Goal: Task Accomplishment & Management: Use online tool/utility

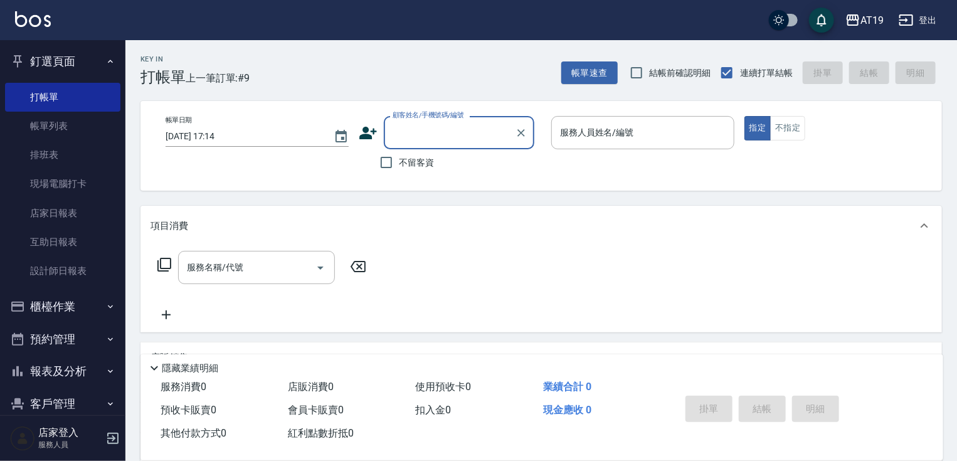
click at [432, 133] on input "顧客姓名/手機號碼/編號" at bounding box center [450, 133] width 120 height 22
type input "0974312495"
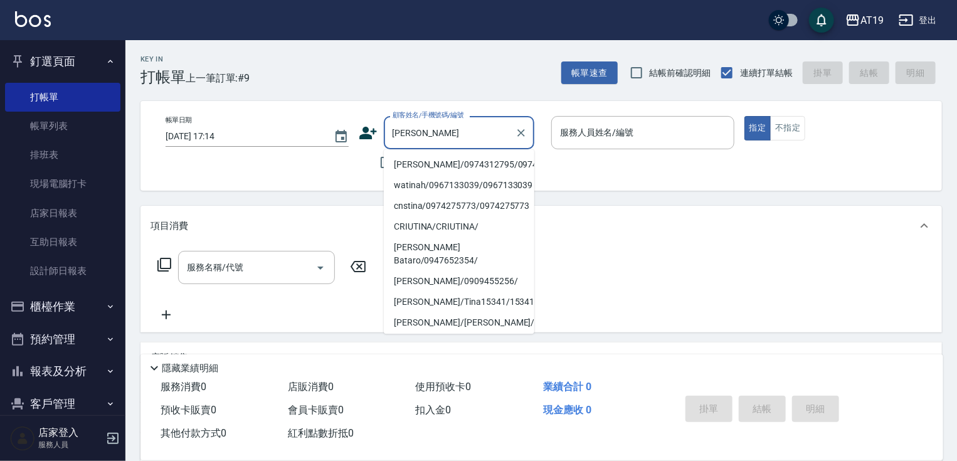
type input "tina/0974312795/0974312795"
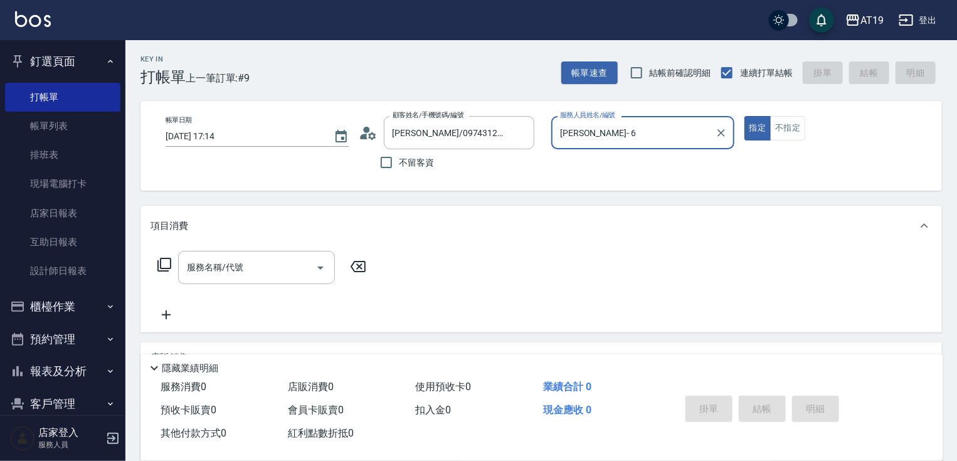
type input "Julie- 6"
click at [745, 116] on button "指定" at bounding box center [758, 128] width 27 height 24
type button "true"
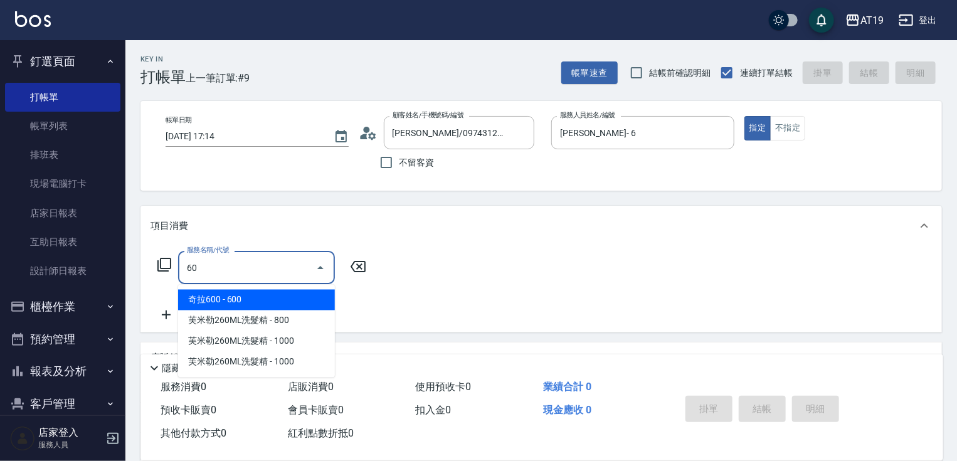
type input "601"
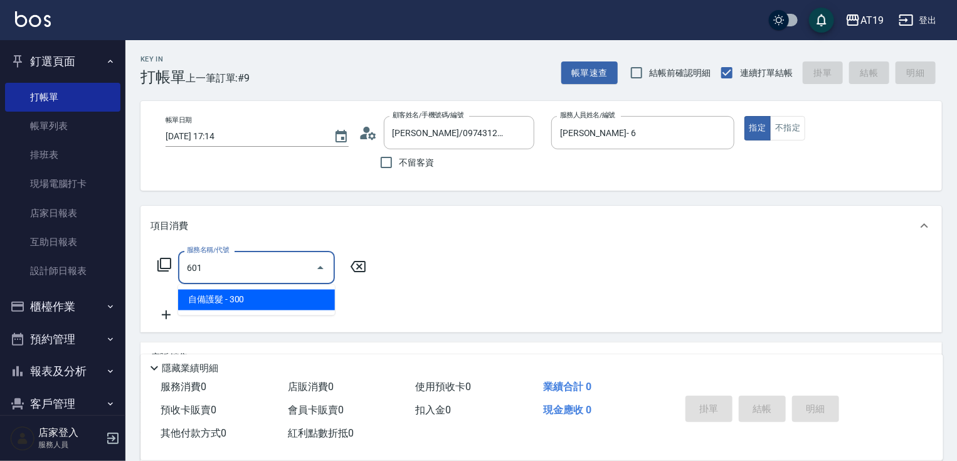
type input "30"
type input "自備護髮(601)"
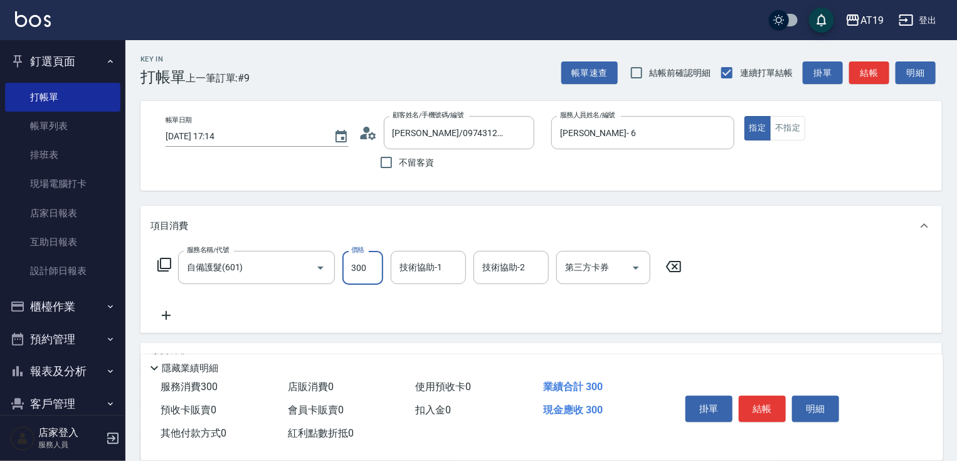
type input "0"
type input "800"
type input "80"
type input "800"
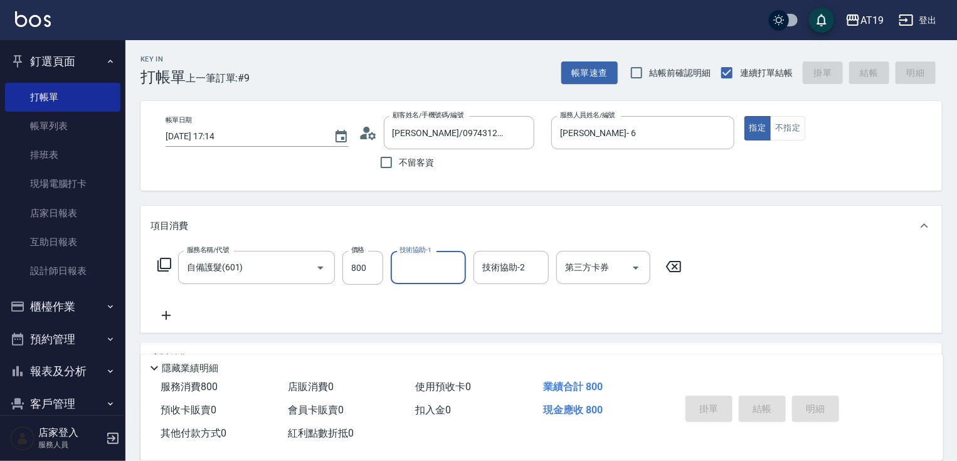
type input "2025/09/16 18:45"
type input "0"
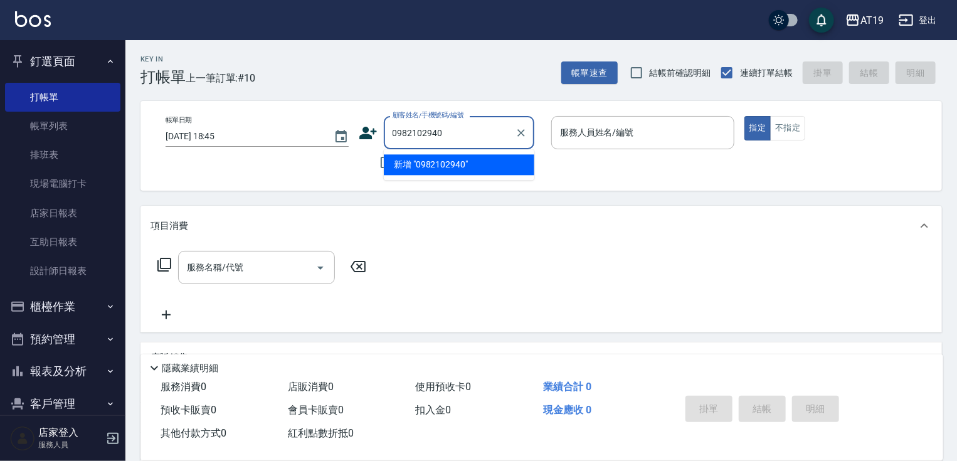
type input "0982102940"
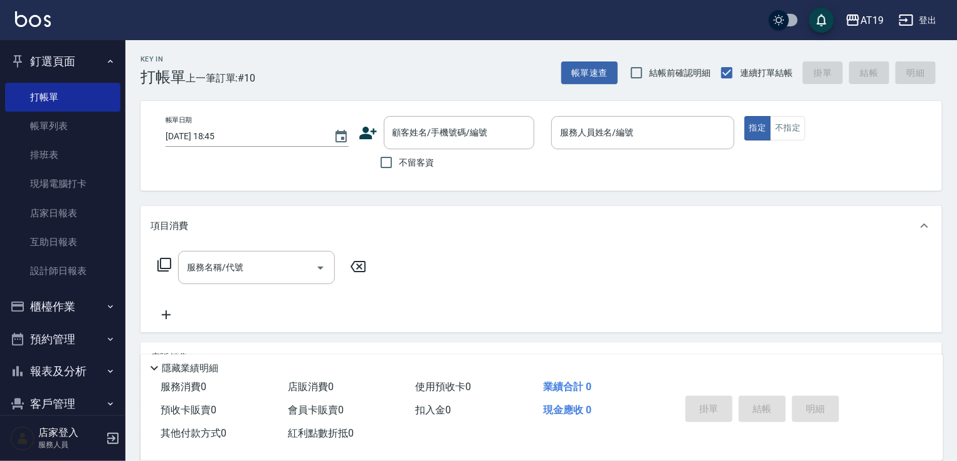
drag, startPoint x: 359, startPoint y: 134, endPoint x: 368, endPoint y: 130, distance: 10.1
click at [368, 130] on icon at bounding box center [368, 133] width 19 height 19
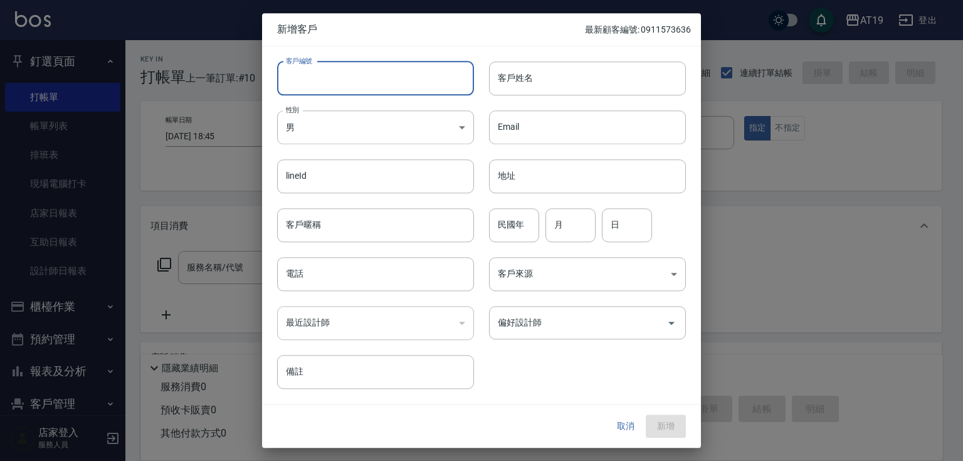
click at [380, 74] on input "客戶編號" at bounding box center [375, 78] width 197 height 34
paste input "0982102940"
type input "0982102940"
click at [368, 287] on input "電話" at bounding box center [375, 274] width 197 height 34
paste input "0982102940"
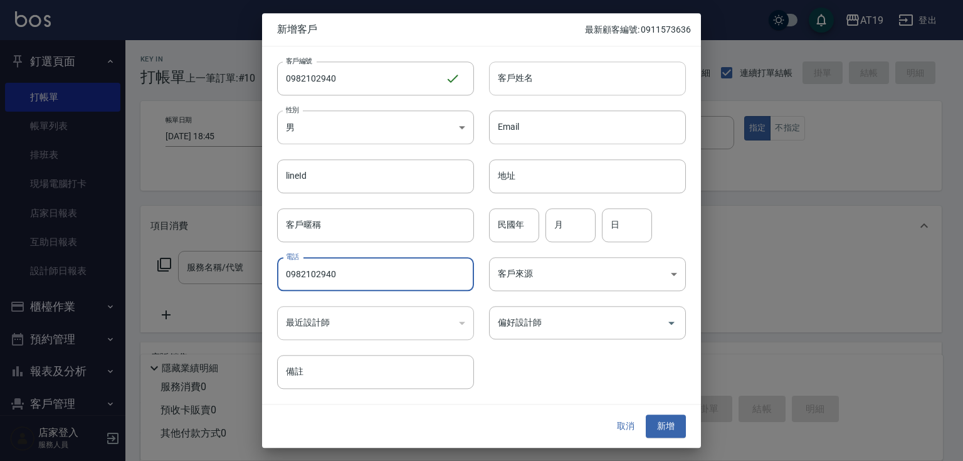
type input "0982102940"
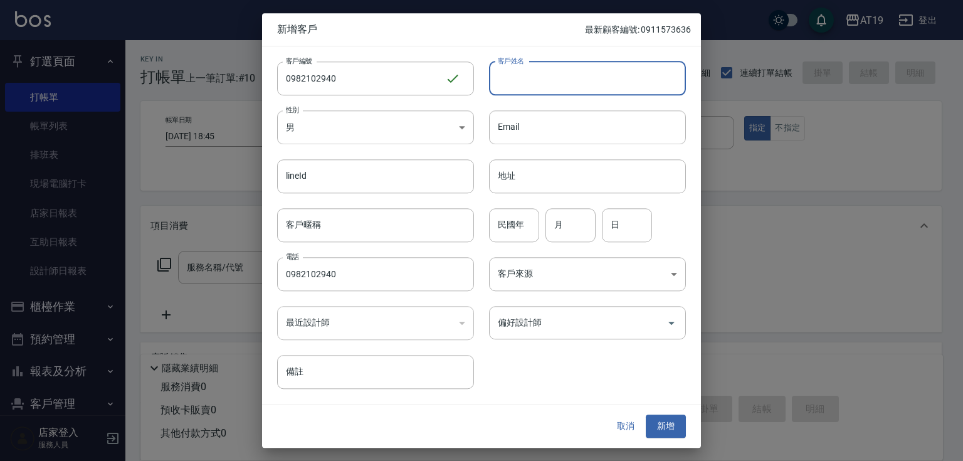
click at [520, 70] on input "客戶姓名" at bounding box center [587, 78] width 197 height 34
type input "vu,4"
type input "謝奇宏"
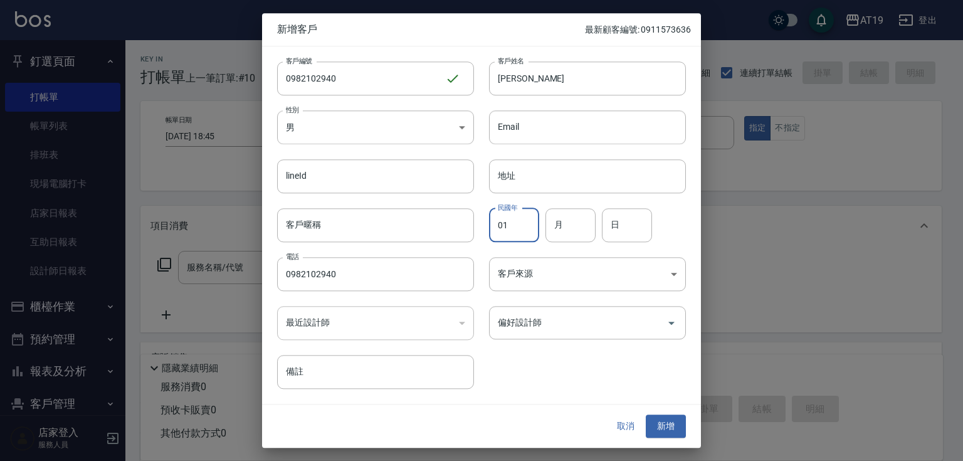
type input "01"
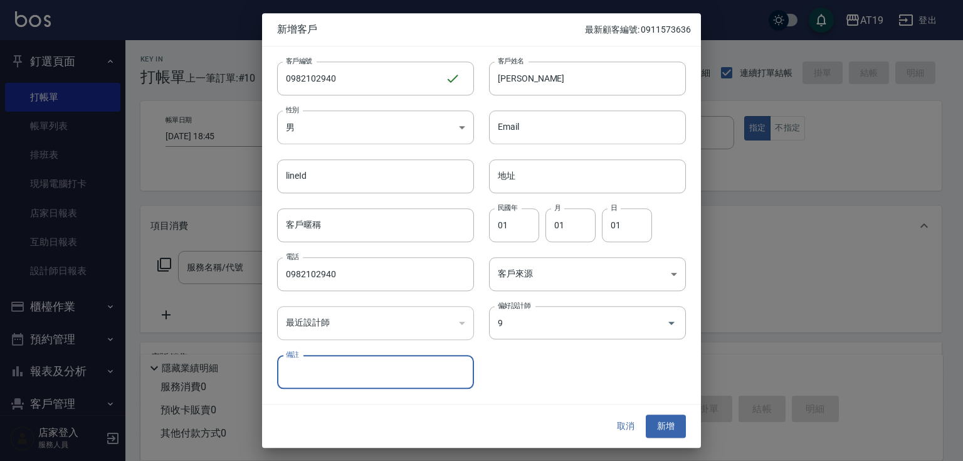
type input "潔西[PERSON_NAME]"
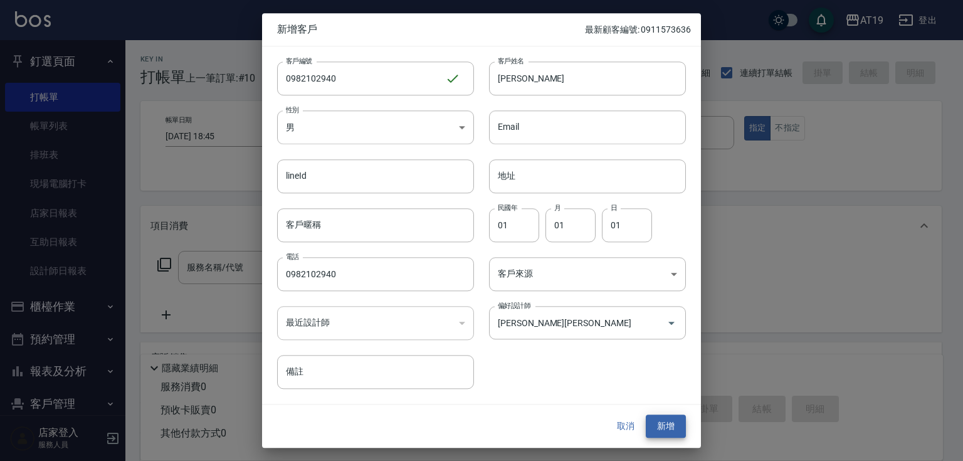
click at [646, 415] on button "新增" at bounding box center [666, 426] width 40 height 23
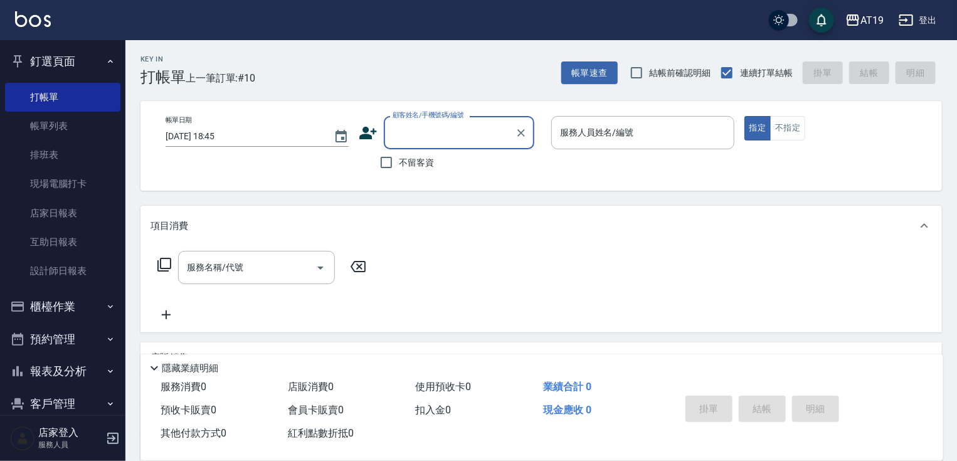
drag, startPoint x: 398, startPoint y: 139, endPoint x: 425, endPoint y: 13, distance: 128.3
click at [400, 135] on input "顧客姓名/手機號碼/編號" at bounding box center [450, 133] width 120 height 22
type input "0911140965"
click at [371, 130] on icon at bounding box center [368, 133] width 18 height 13
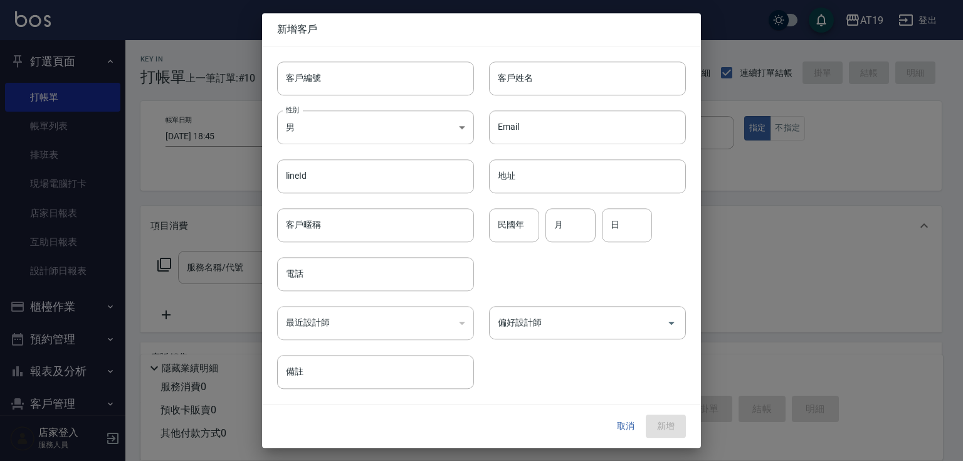
drag, startPoint x: 396, startPoint y: 107, endPoint x: 400, endPoint y: 98, distance: 10.4
click at [396, 106] on div "性別 男 MALE 性別" at bounding box center [368, 119] width 212 height 49
click at [404, 84] on input "客戶編號" at bounding box center [375, 78] width 197 height 34
paste input "0911140965"
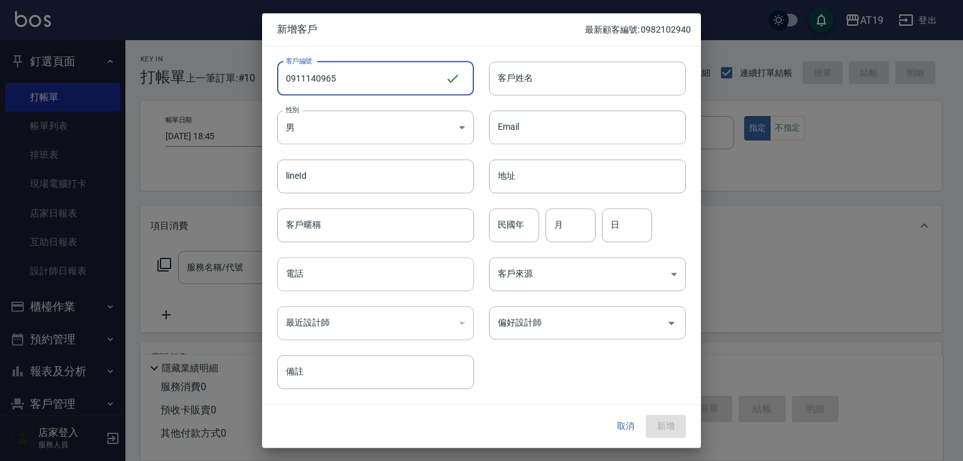
type input "0911140965"
click at [383, 271] on input "電話" at bounding box center [375, 274] width 197 height 34
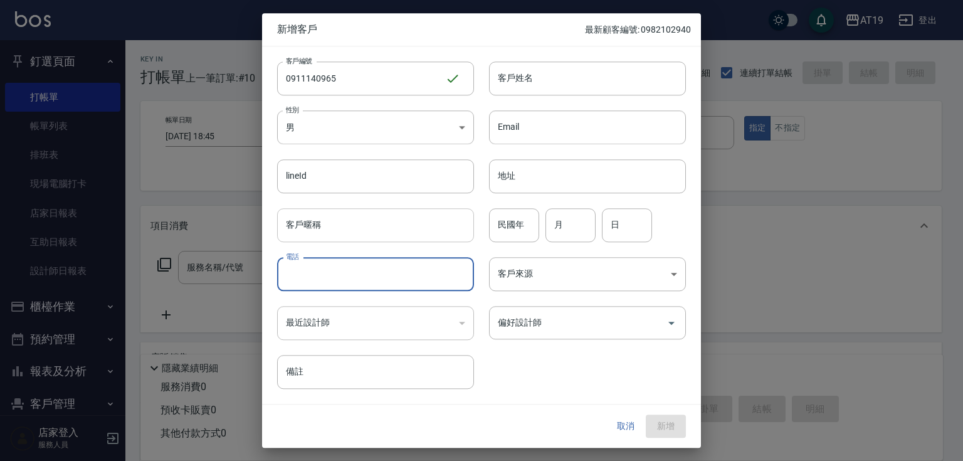
paste input "0911140965"
type input "0911140965"
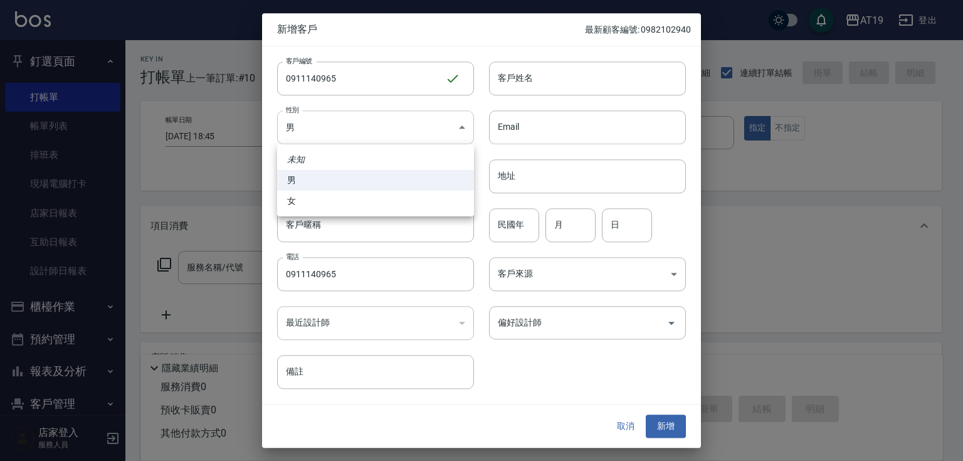
click at [384, 125] on body "AT19 登出 釘選頁面 打帳單 帳單列表 排班表 現場電腦打卡 店家日報表 互助日報表 設計師日報表 櫃檯作業 打帳單 帳單列表 現金收支登錄 高階收支登錄…" at bounding box center [481, 321] width 963 height 642
click at [385, 124] on div at bounding box center [481, 230] width 963 height 461
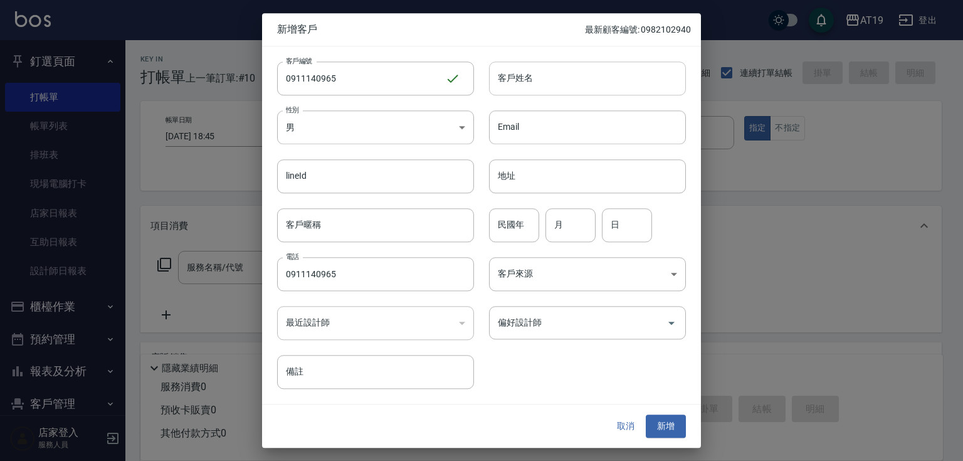
drag, startPoint x: 509, startPoint y: 83, endPoint x: 510, endPoint y: 68, distance: 15.1
click at [509, 83] on input "客戶姓名" at bounding box center [587, 78] width 197 height 34
type input "廖永宏"
type input "01"
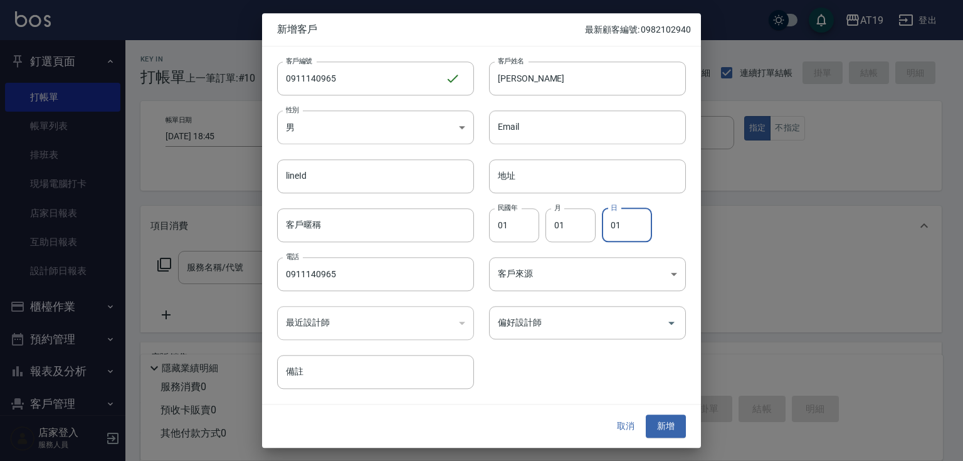
type input "01"
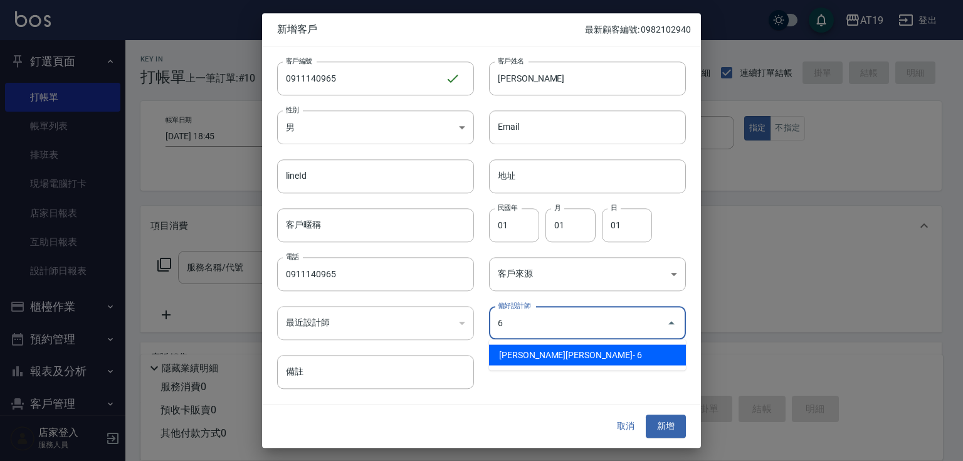
type input "[PERSON_NAME]"
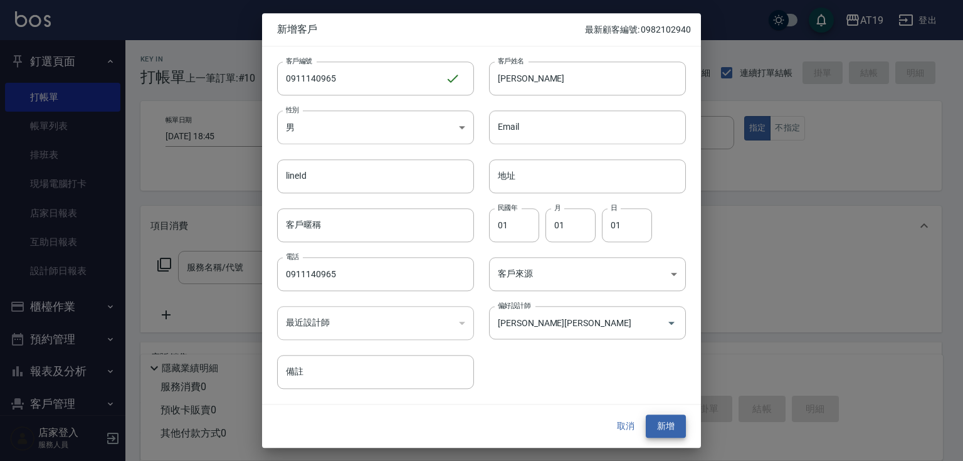
click at [646, 415] on button "新增" at bounding box center [666, 426] width 40 height 23
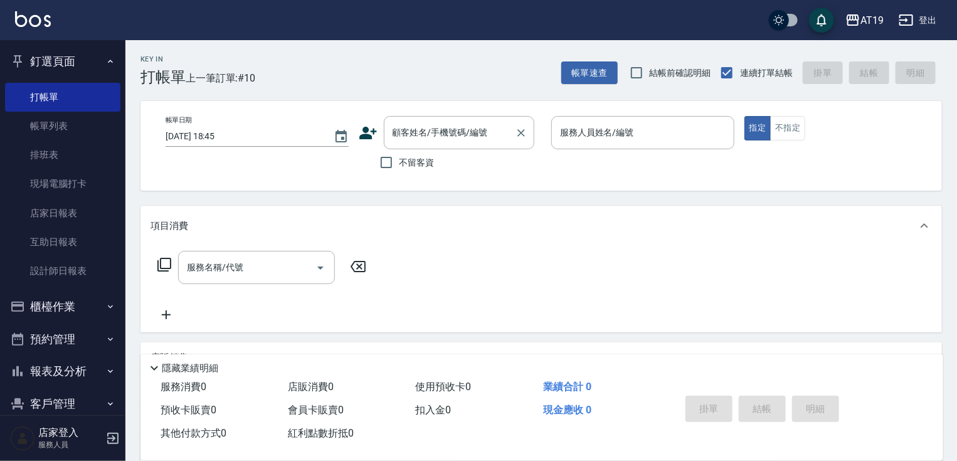
drag, startPoint x: 410, startPoint y: 140, endPoint x: 419, endPoint y: 119, distance: 23.1
click at [411, 138] on input "顧客姓名/手機號碼/編號" at bounding box center [450, 133] width 120 height 22
type input "7"
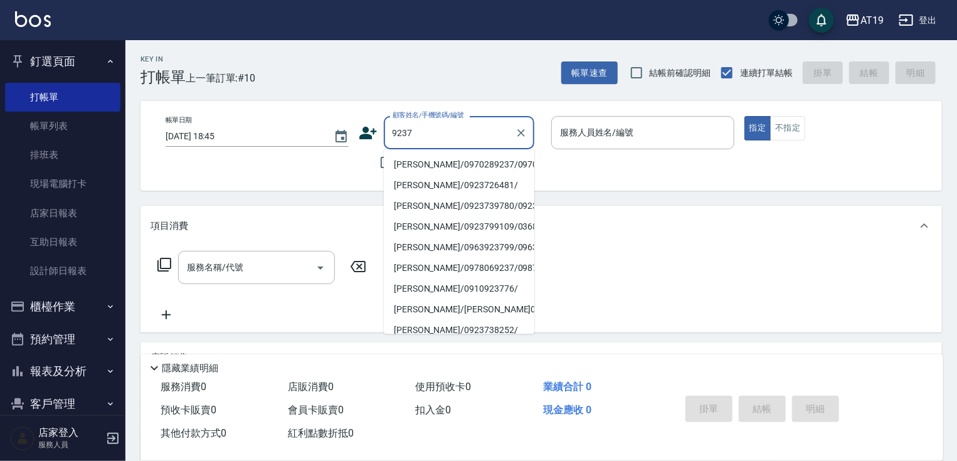
type input "倪敏慈/0970289237/0970289237"
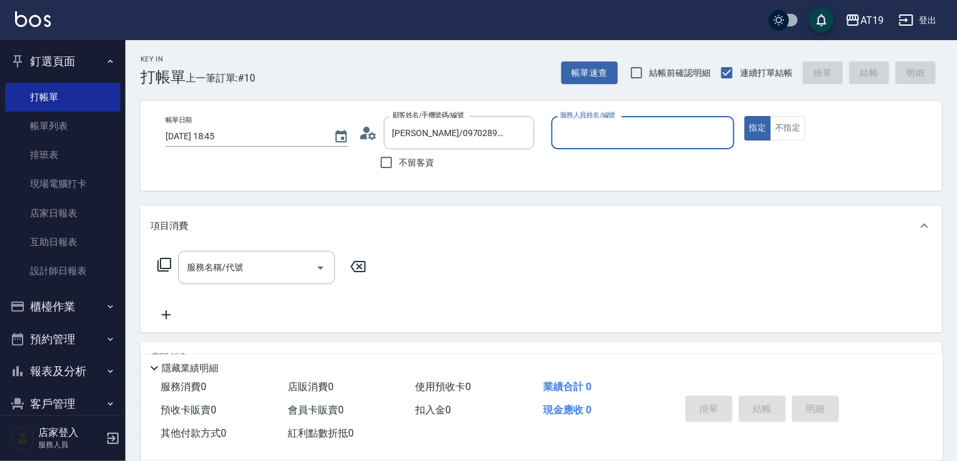
type input "Mika- 8"
click at [745, 116] on button "指定" at bounding box center [758, 128] width 27 height 24
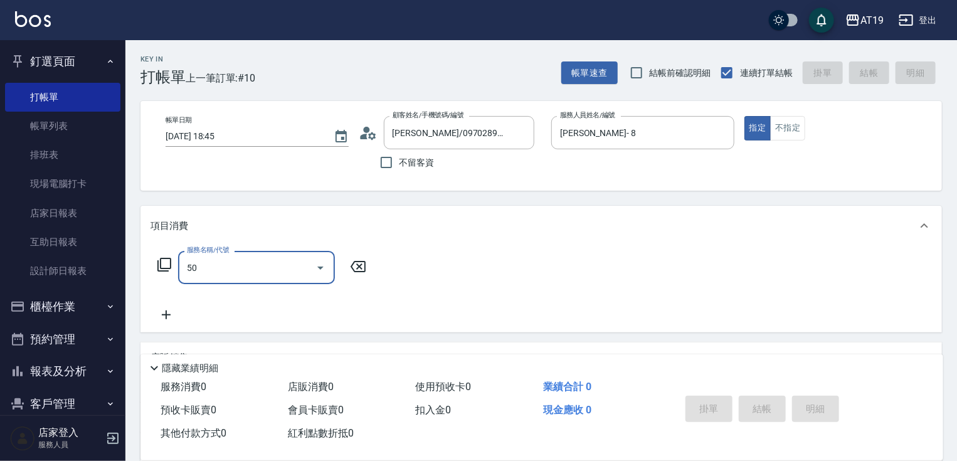
type input "501"
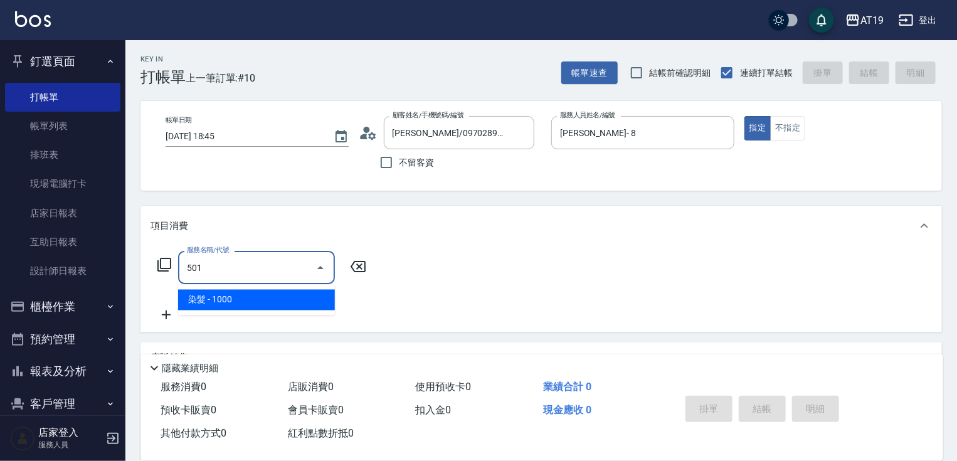
type input "100"
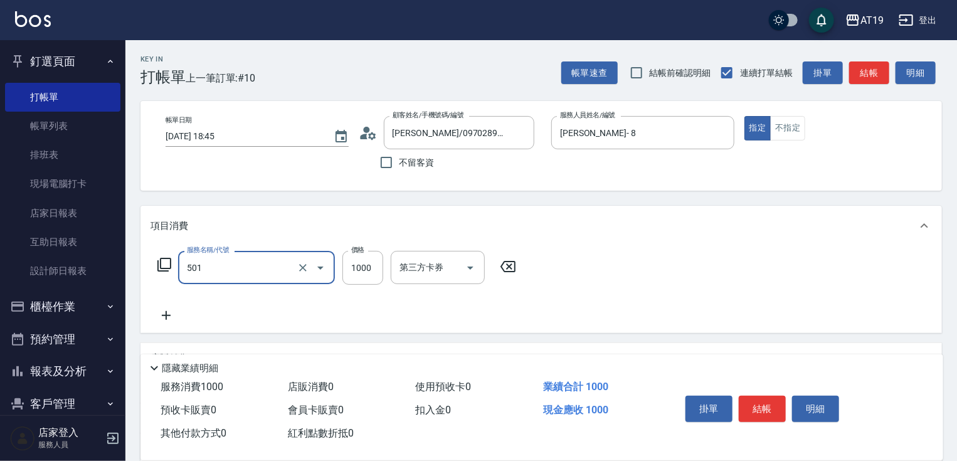
type input "染髮(501)"
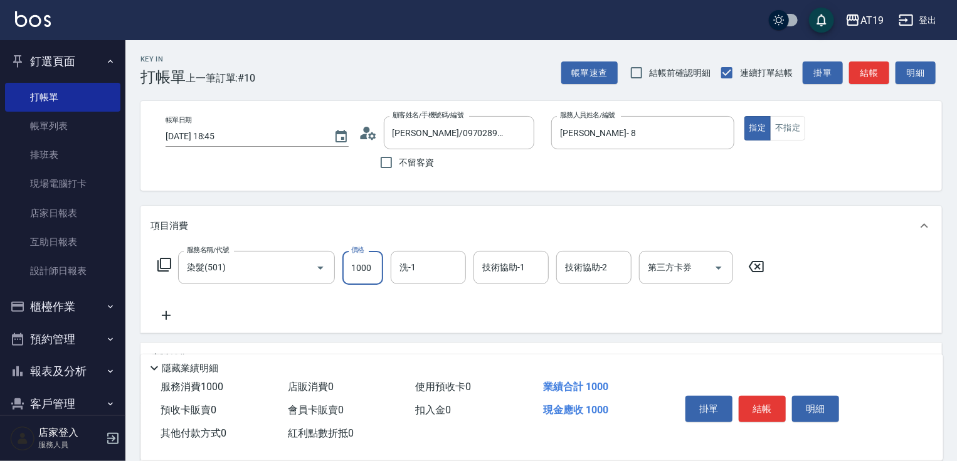
type input "0"
type input "80"
type input "800"
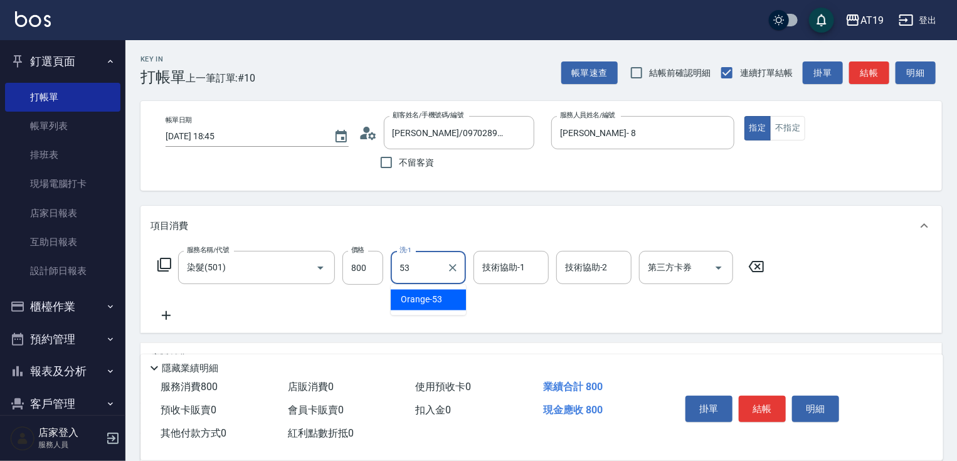
type input "Orange-53"
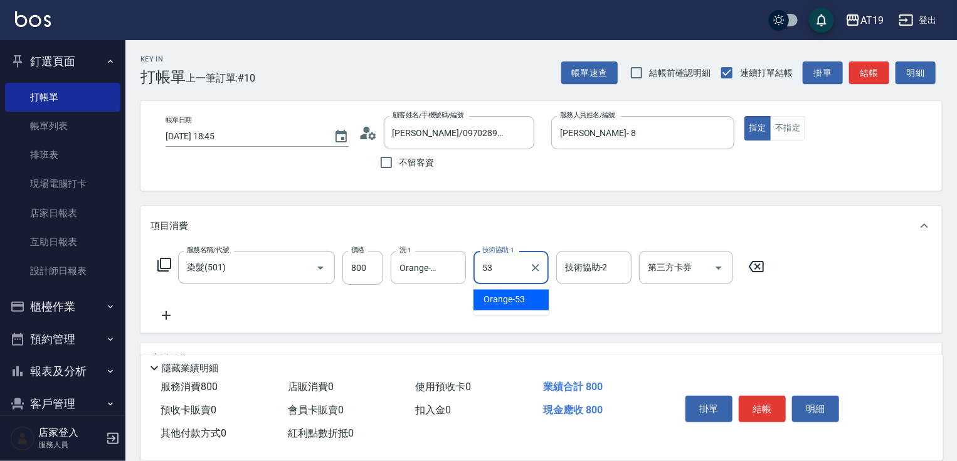
type input "Orange-53"
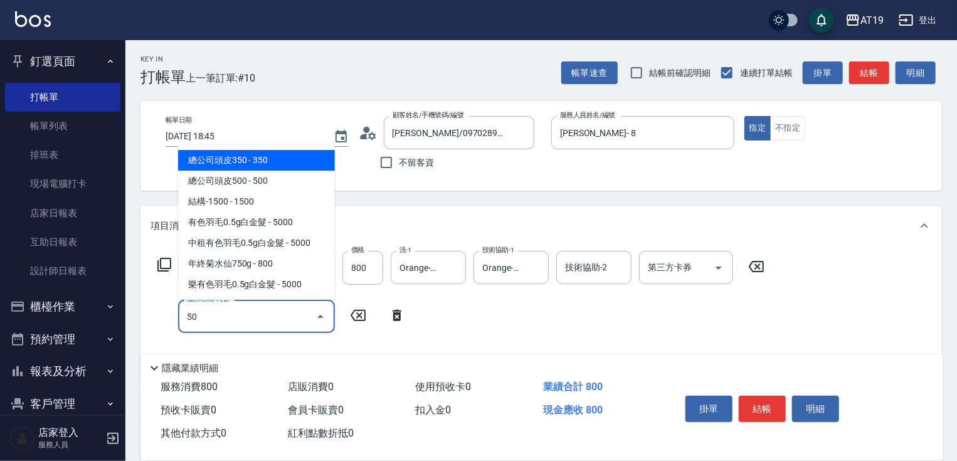
type input "501"
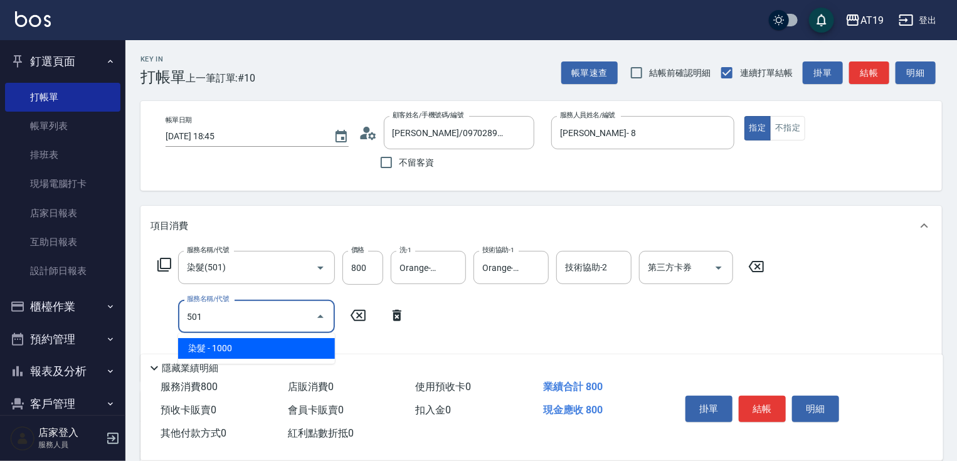
type input "180"
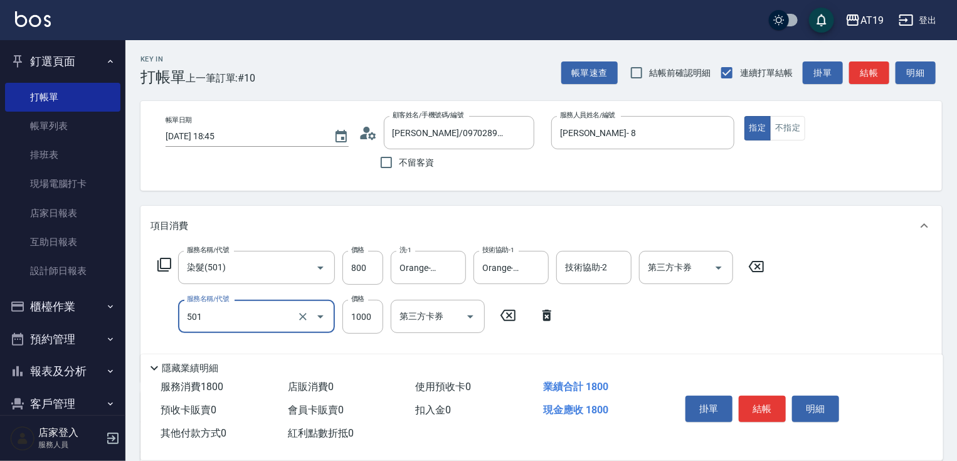
type input "染髮(501)"
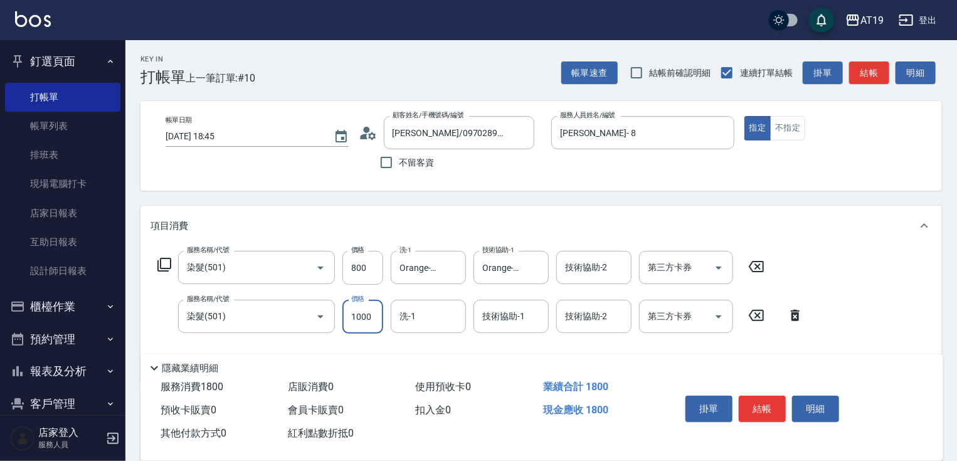
type input "7"
type input "80"
type input "750"
type input "150"
type input "750"
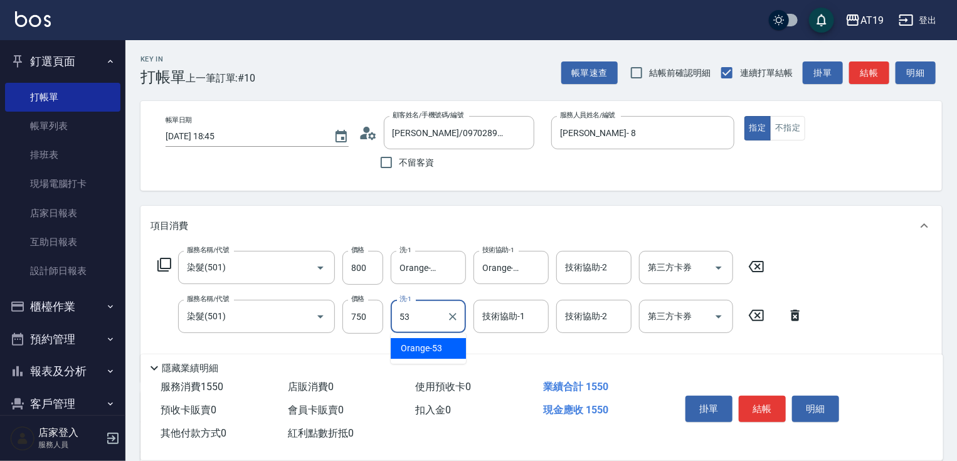
type input "Orange-53"
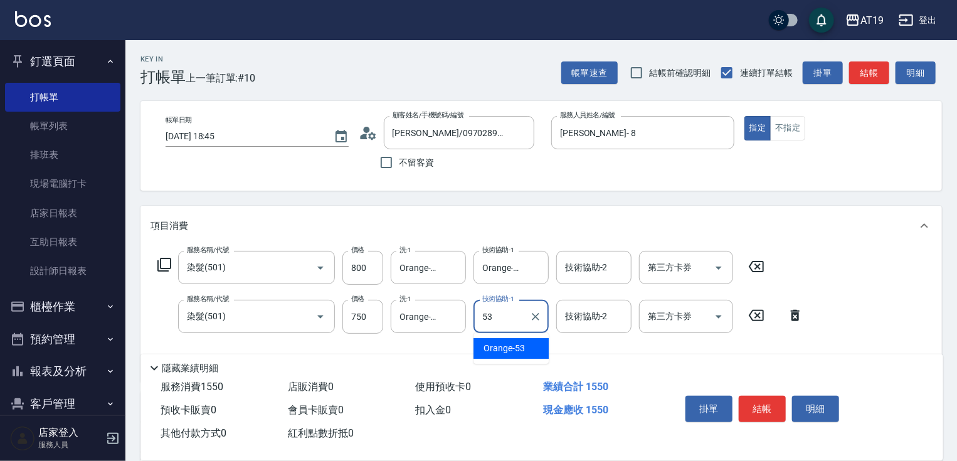
type input "Orange-53"
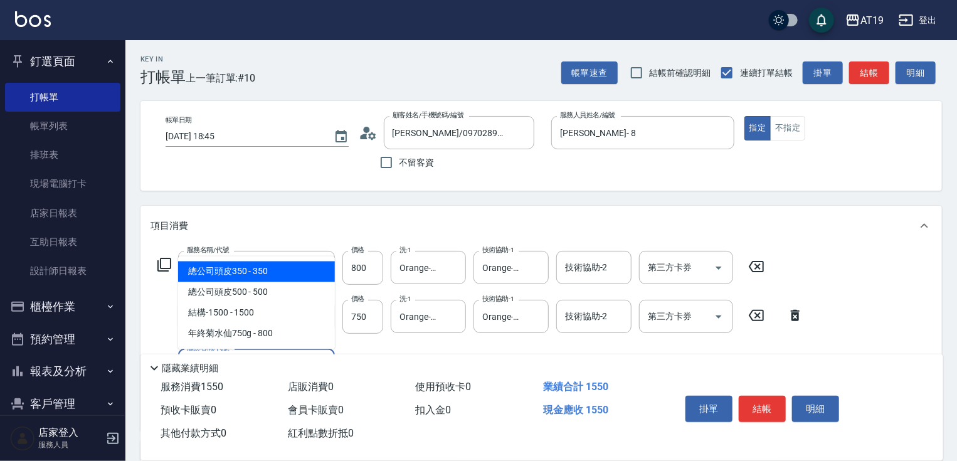
type input "501"
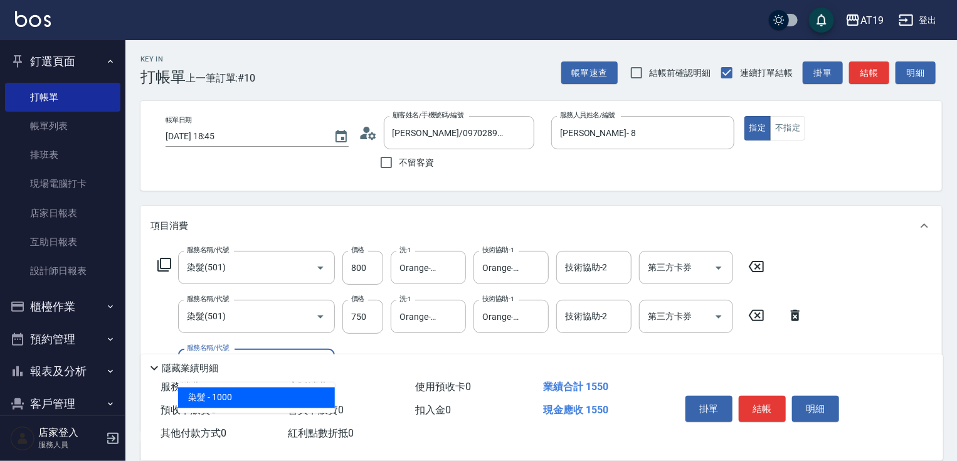
type input "250"
type input "染髮(501)"
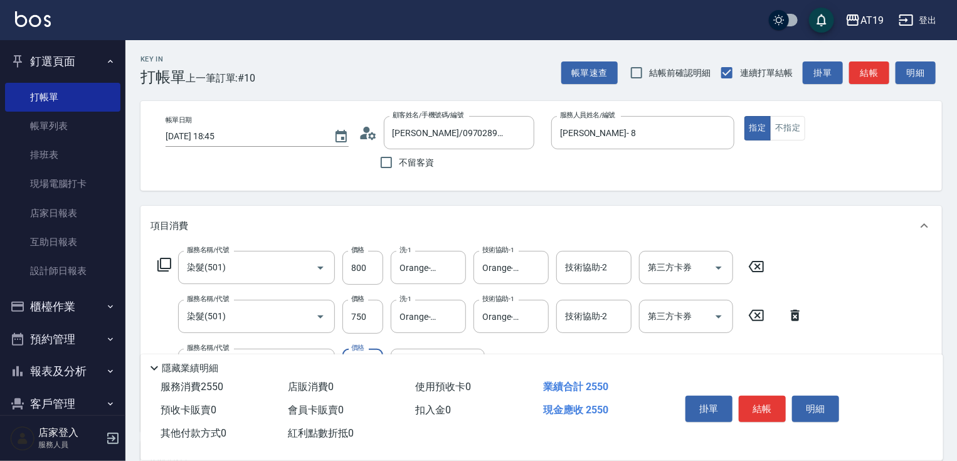
type input "7"
type input "150"
type input "75"
type input "160"
type input "750"
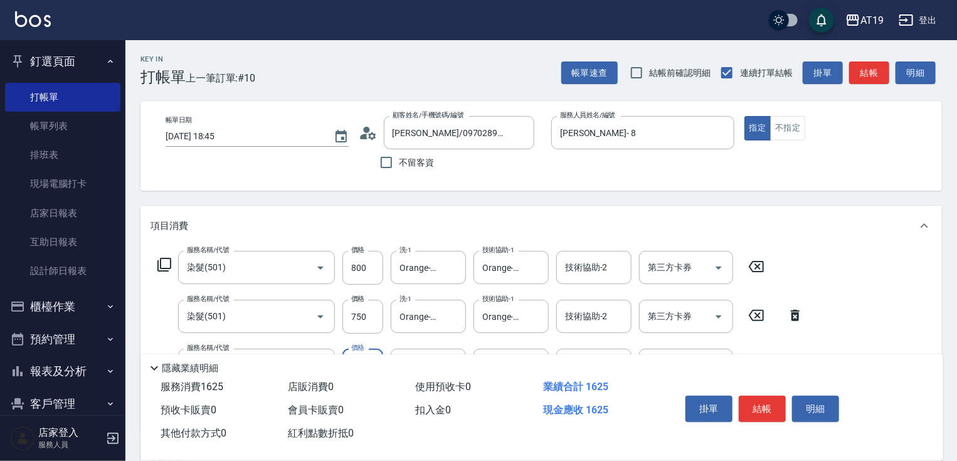
type input "230"
type input "7500"
type input "900"
type input "750"
type input "230"
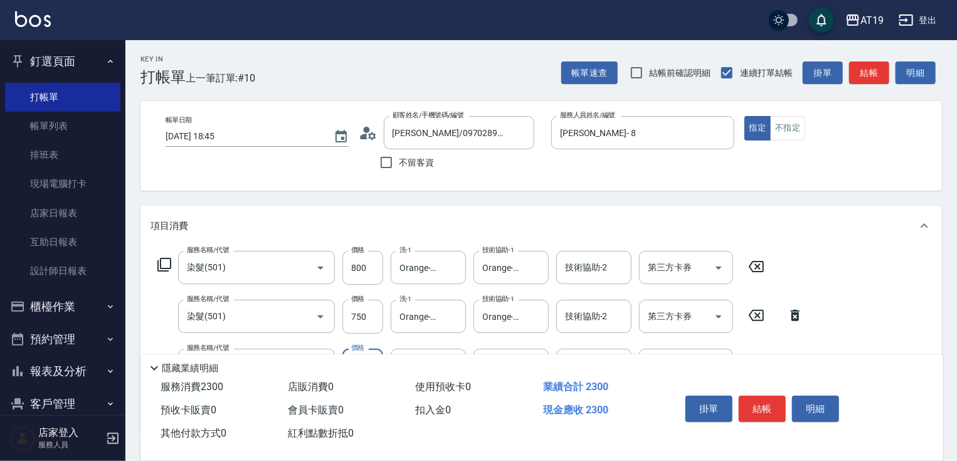
type input "750"
type input "Orange-53"
type input "501"
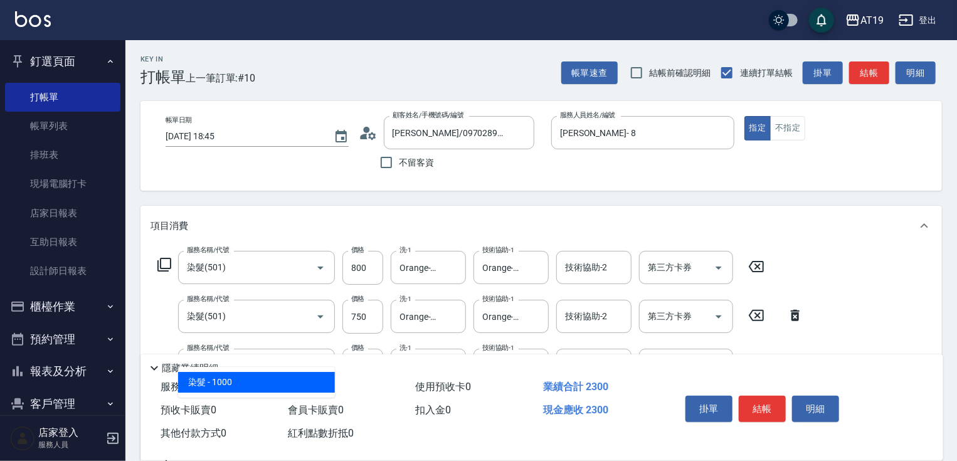
type input "330"
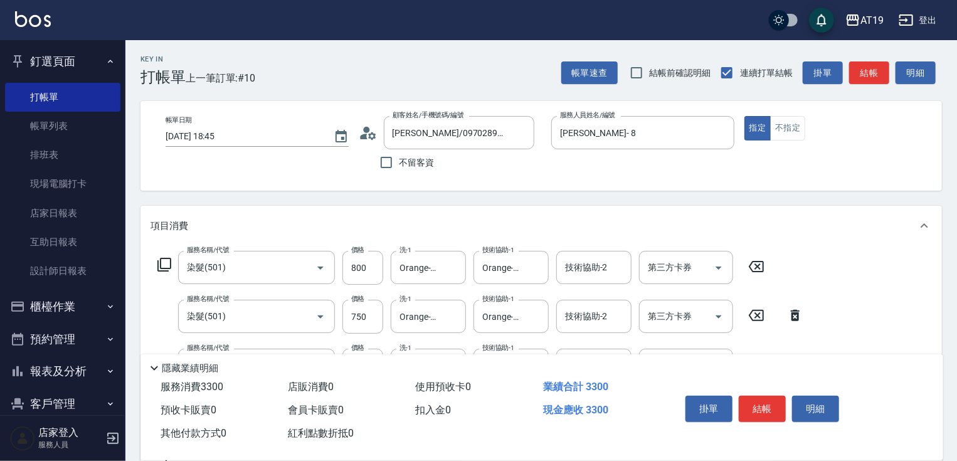
type input "染髮(501)"
type input "7"
type input "230"
type input "750"
type input "300"
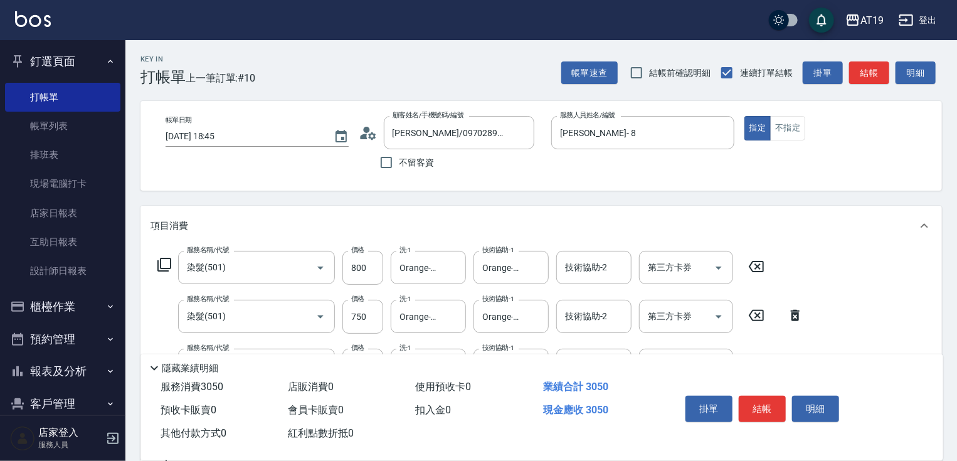
type input "750"
type input "Orange-53"
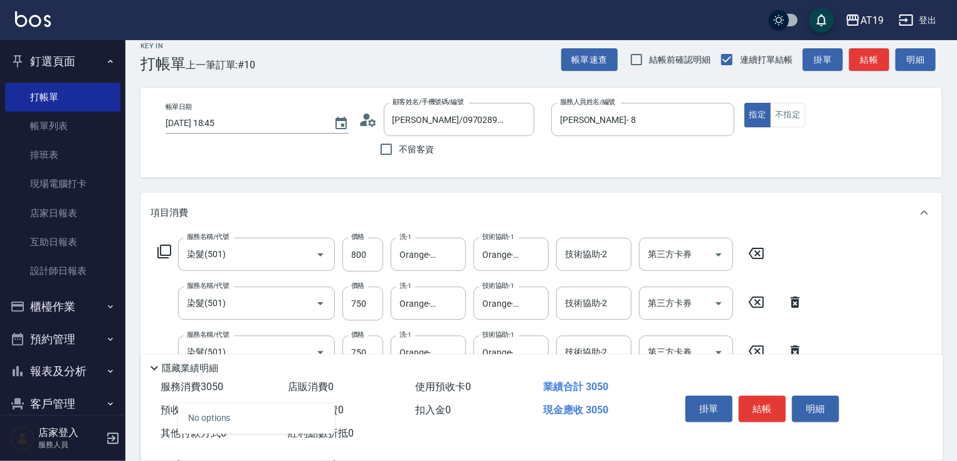
type input "7"
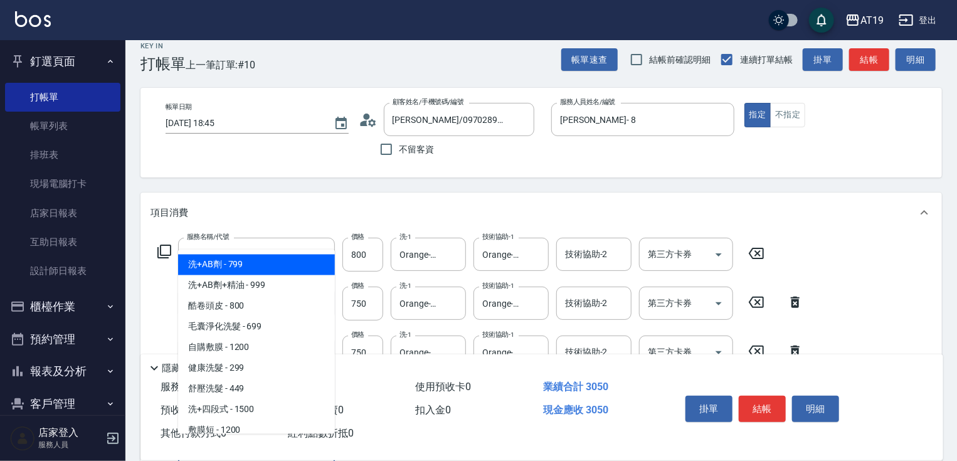
type input "501"
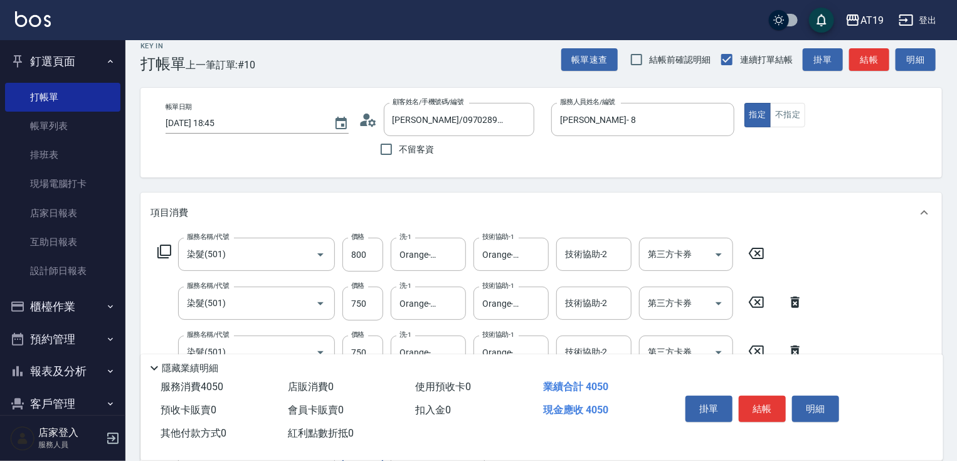
type input "400"
type input "染髮(501)"
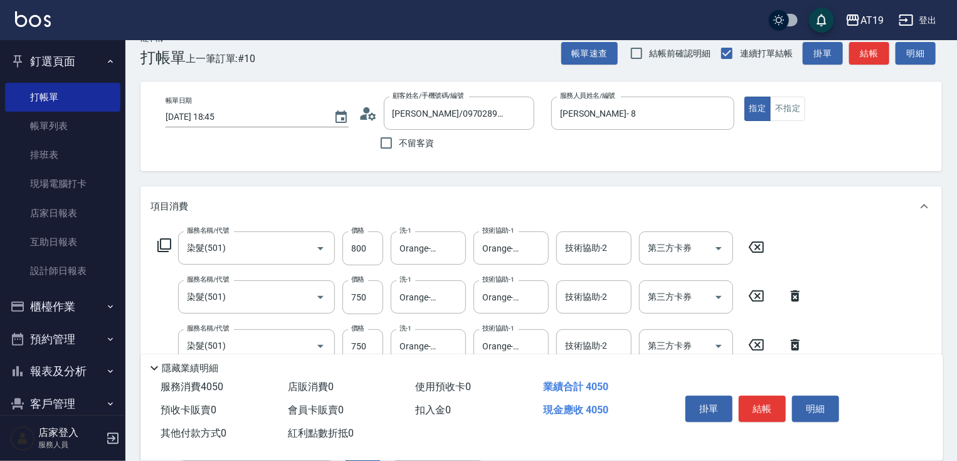
type input "75"
type input "380"
type input "750"
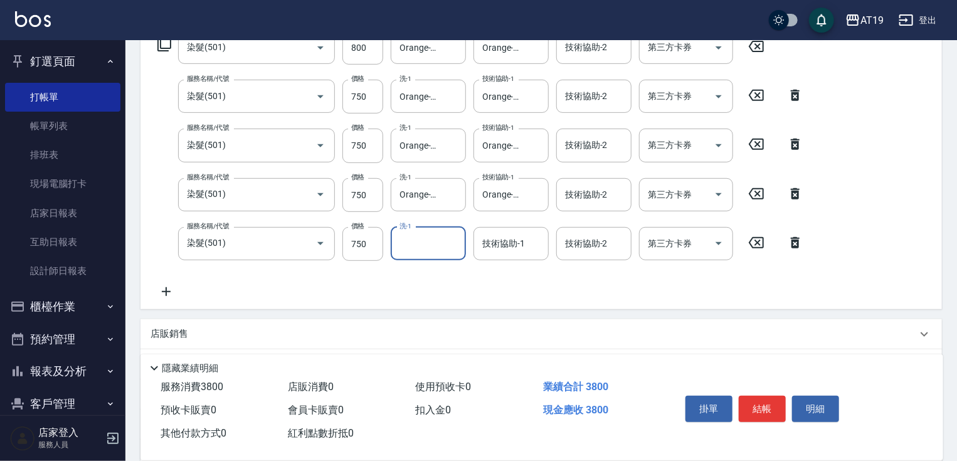
scroll to position [170, 0]
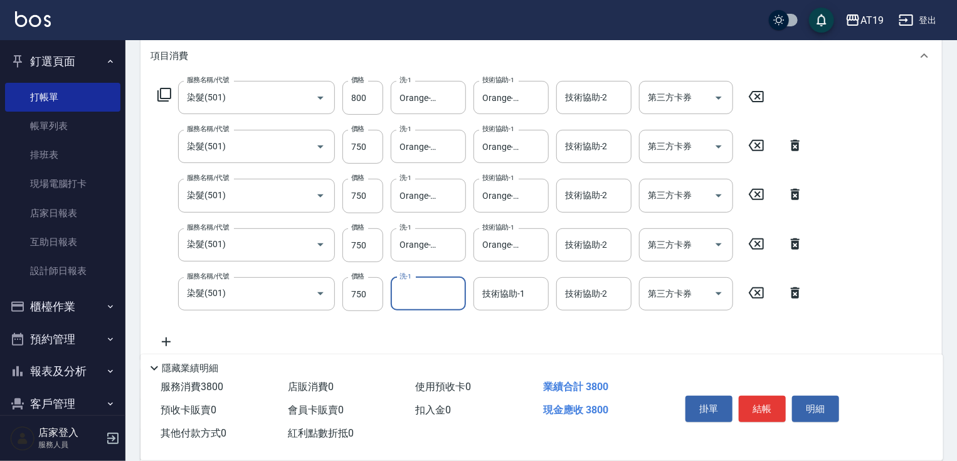
drag, startPoint x: 421, startPoint y: 293, endPoint x: 421, endPoint y: 300, distance: 6.9
click at [421, 294] on input "洗-1" at bounding box center [428, 294] width 64 height 22
type input "Orange-53"
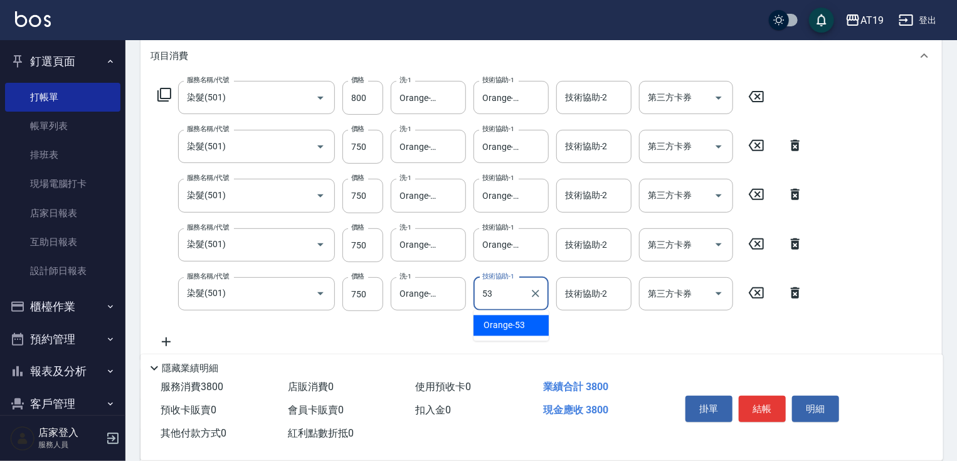
type input "Orange-53"
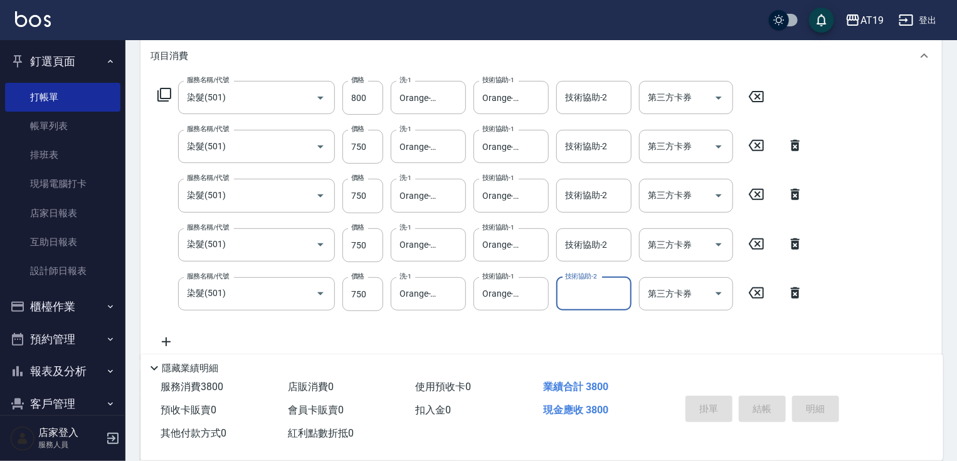
type input "2025/09/16 18:49"
type input "0"
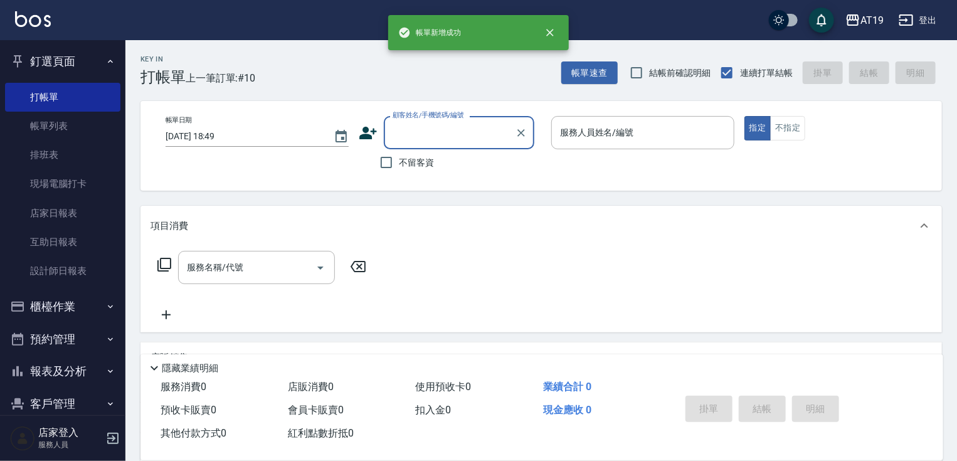
scroll to position [0, 0]
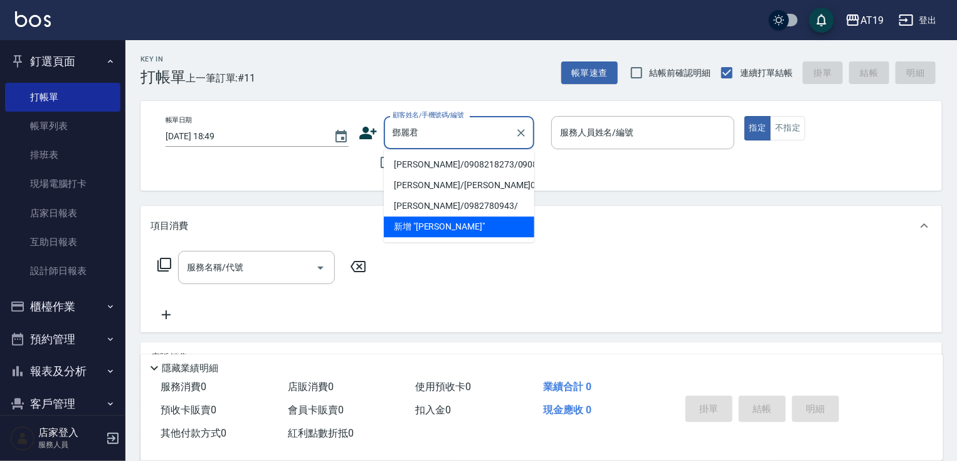
type input "鄧麗君/0908218273/0908218273"
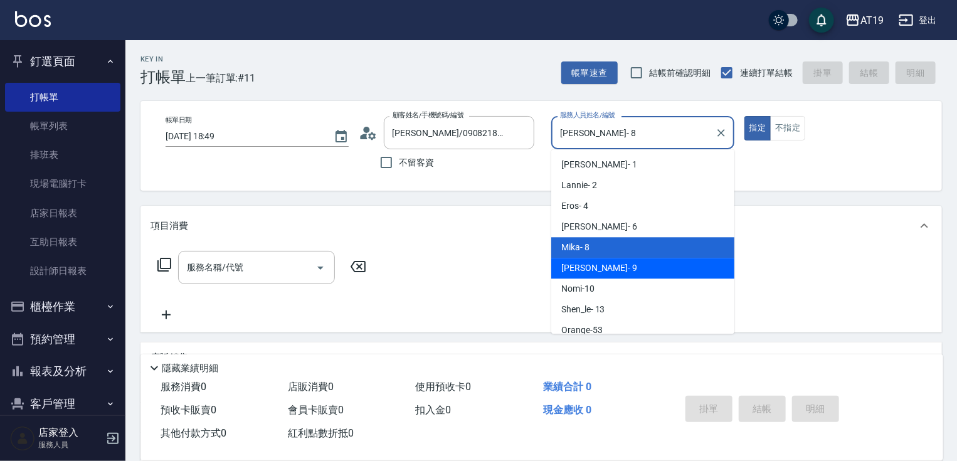
type input "Jessie- 9"
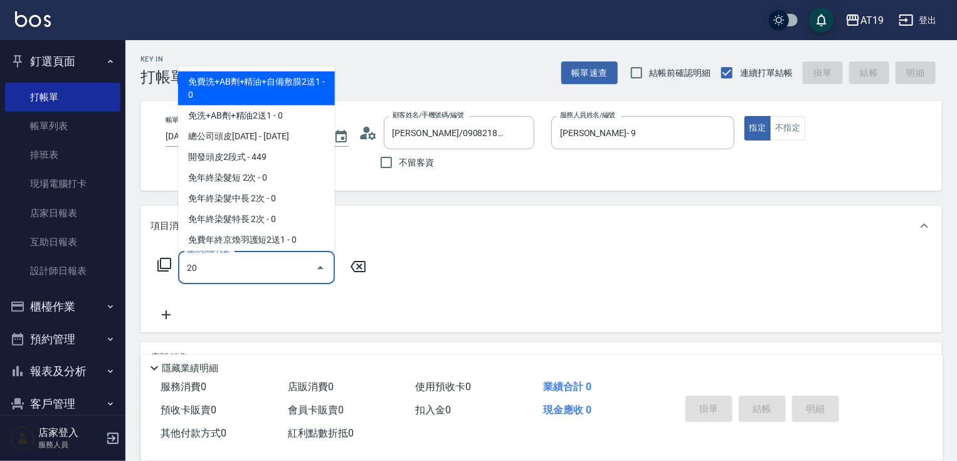
type input "201"
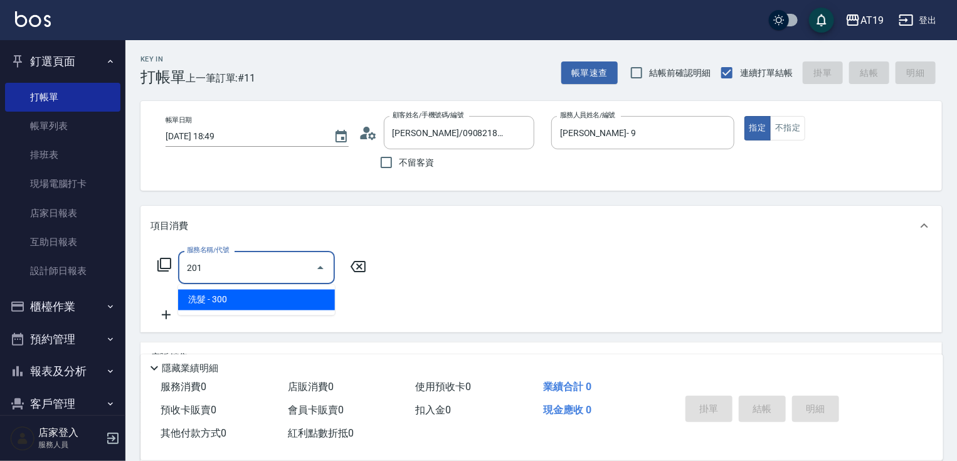
type input "30"
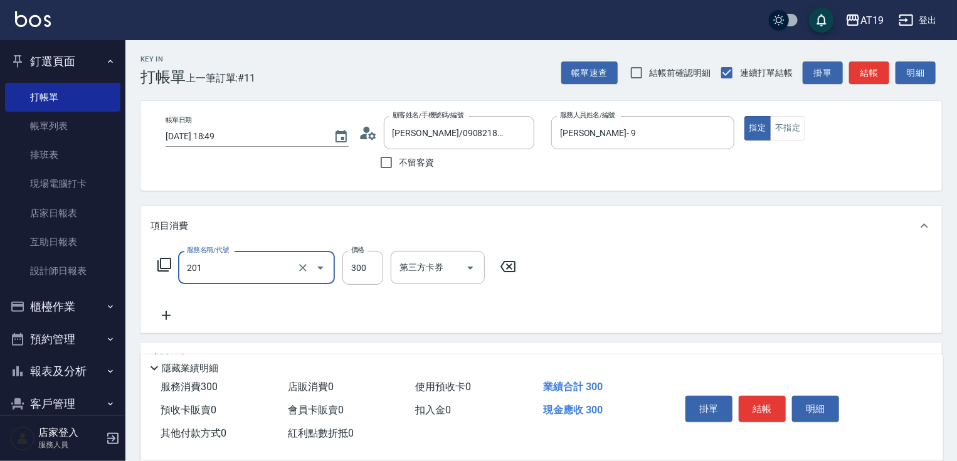
type input "洗髮(201)"
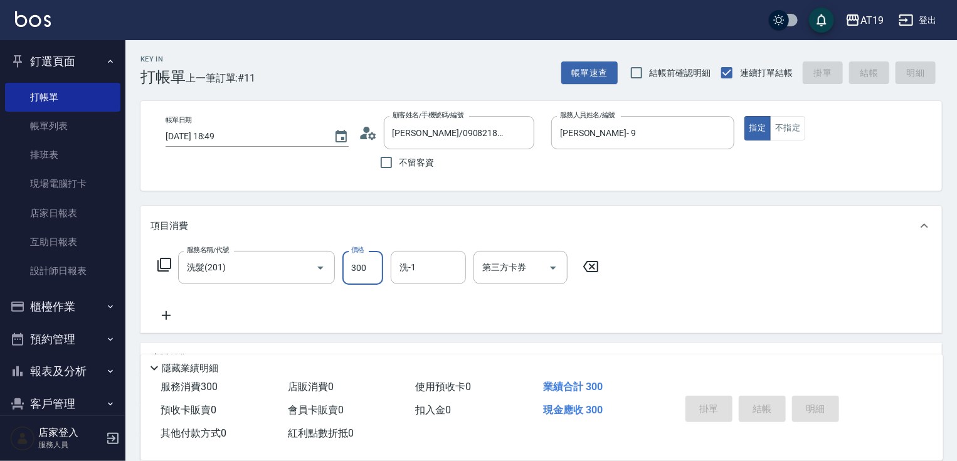
type input "0"
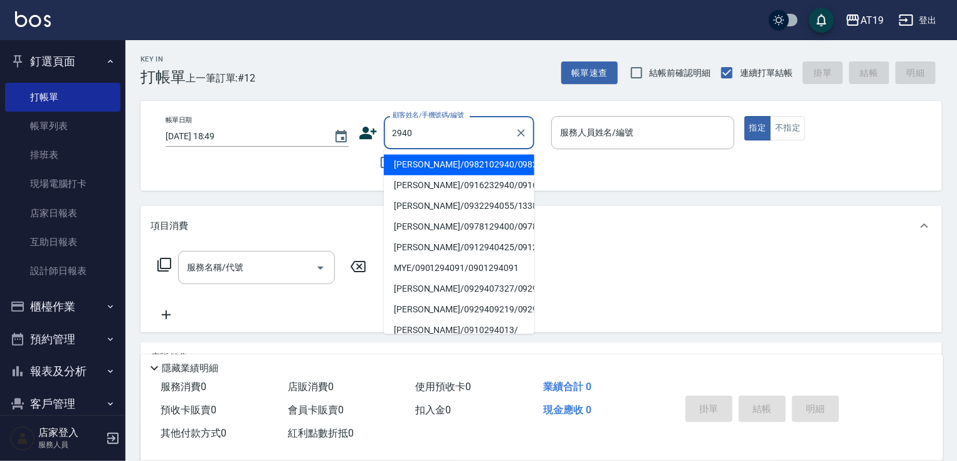
click at [469, 140] on input "2940" at bounding box center [450, 133] width 120 height 22
click at [440, 175] on li "謝奇宏/0982102940/0982102940" at bounding box center [459, 164] width 151 height 21
type input "謝奇宏/0982102940/0982102940"
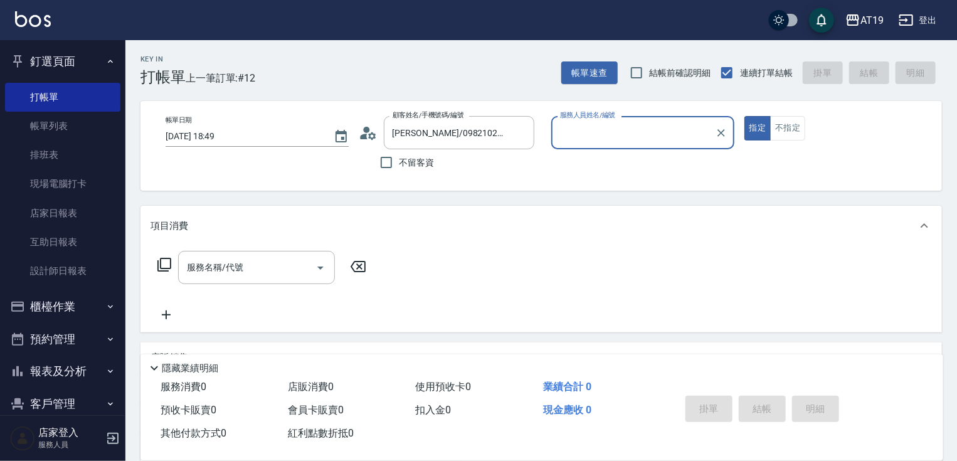
type input "Jessie- 9"
click at [368, 132] on icon at bounding box center [368, 133] width 19 height 19
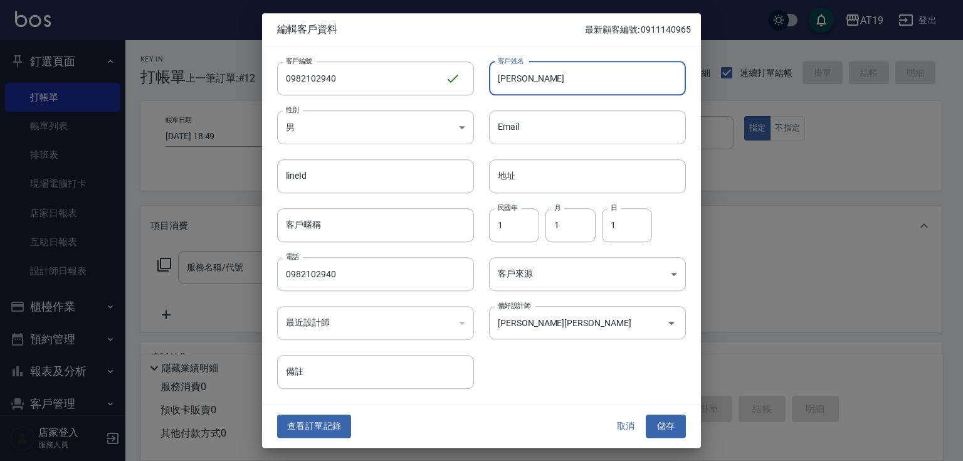
click at [539, 72] on input "謝奇宏" at bounding box center [587, 78] width 197 height 34
type input "謝奇容"
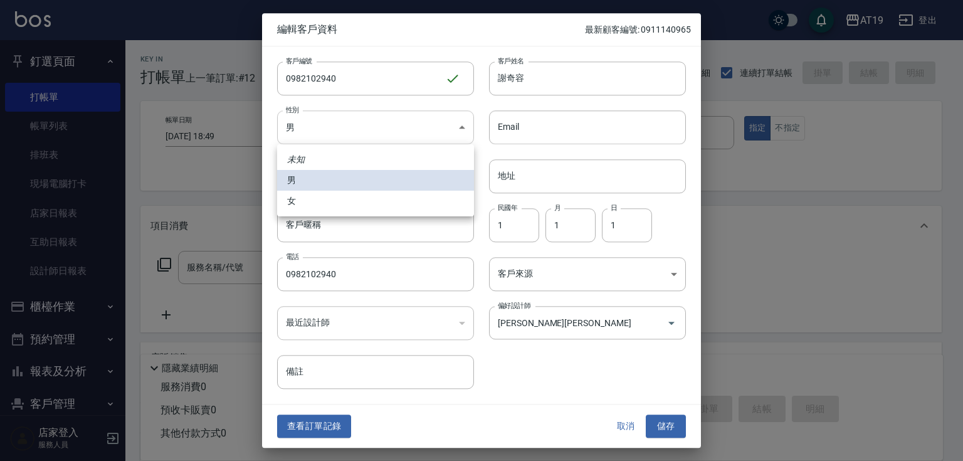
click at [341, 127] on body "AT19 登出 釘選頁面 打帳單 帳單列表 排班表 現場電腦打卡 店家日報表 互助日報表 設計師日報表 櫃檯作業 打帳單 帳單列表 現金收支登錄 高階收支登錄…" at bounding box center [481, 321] width 963 height 642
click at [338, 205] on li "女" at bounding box center [375, 201] width 197 height 21
type input "FEMALE"
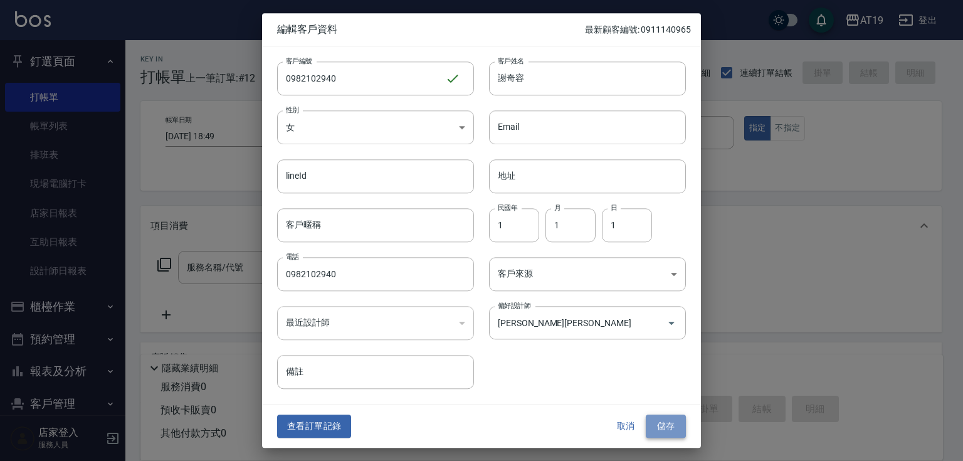
click at [662, 430] on button "儲存" at bounding box center [666, 426] width 40 height 23
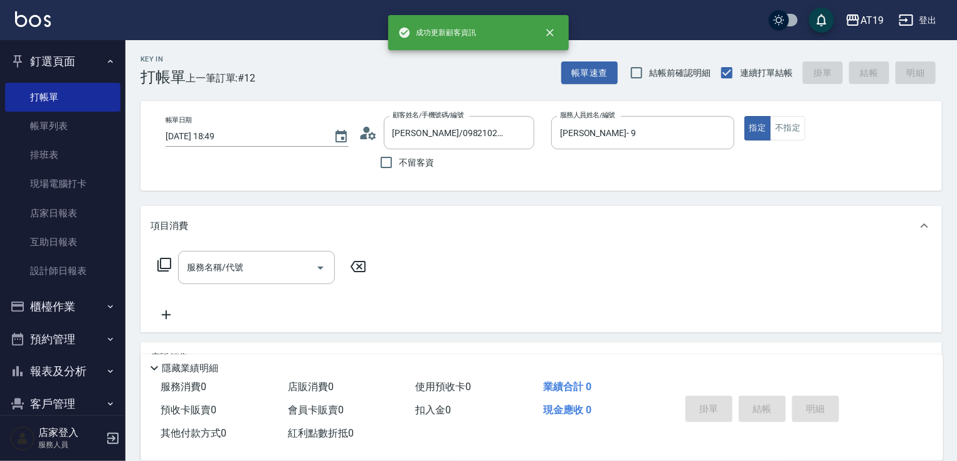
drag, startPoint x: 222, startPoint y: 252, endPoint x: 226, endPoint y: 272, distance: 19.8
click at [223, 263] on div "服務名稱/代號" at bounding box center [256, 267] width 157 height 33
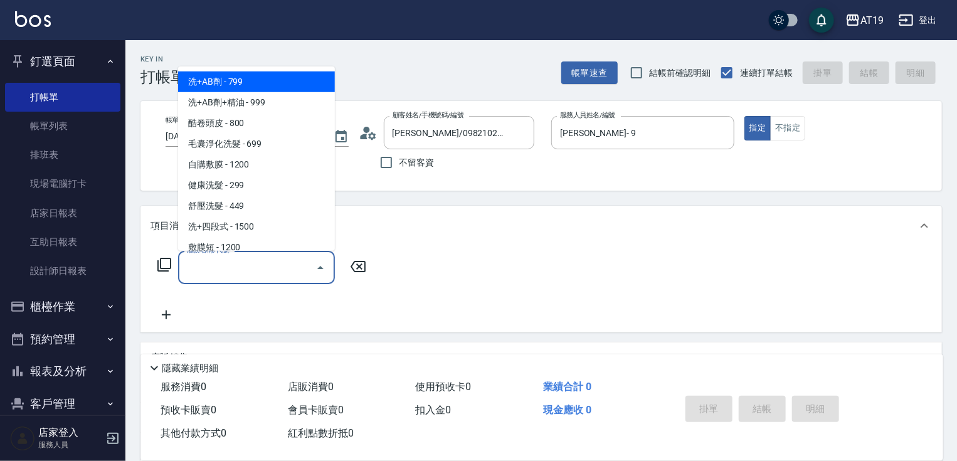
click at [226, 273] on input "服務名稱/代號" at bounding box center [247, 268] width 127 height 22
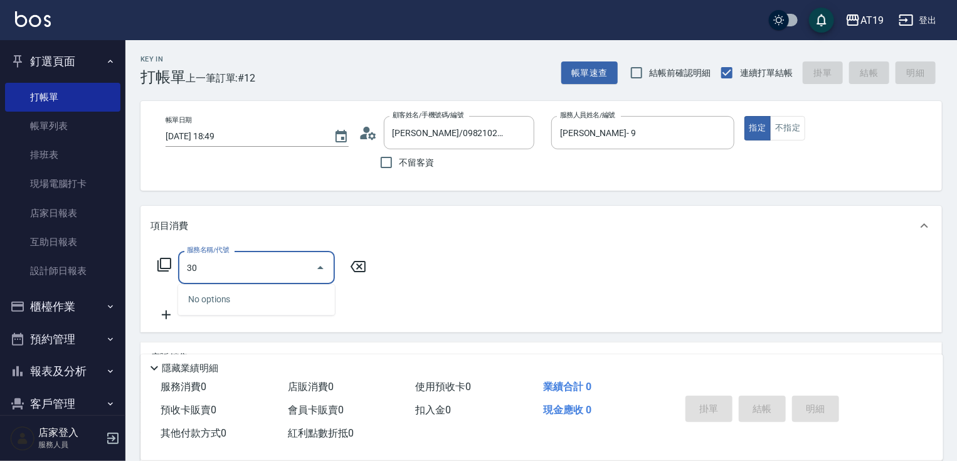
type input "301"
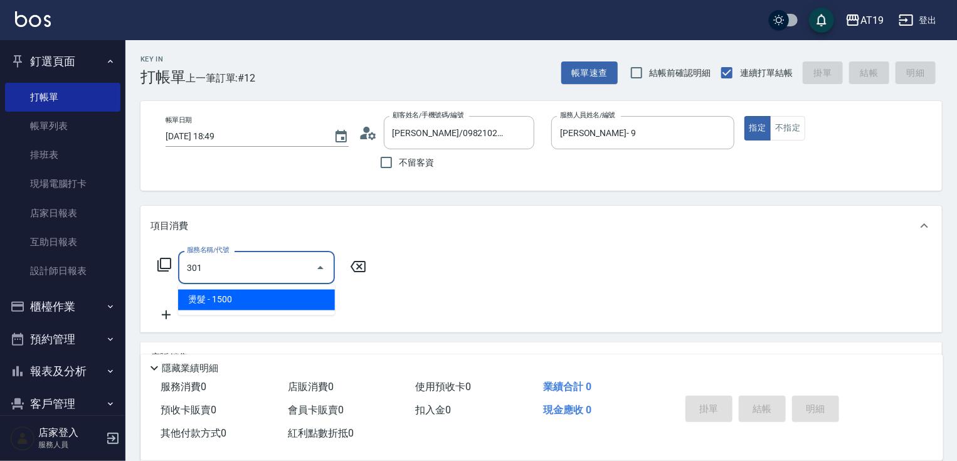
type input "150"
type input "燙髮(301)"
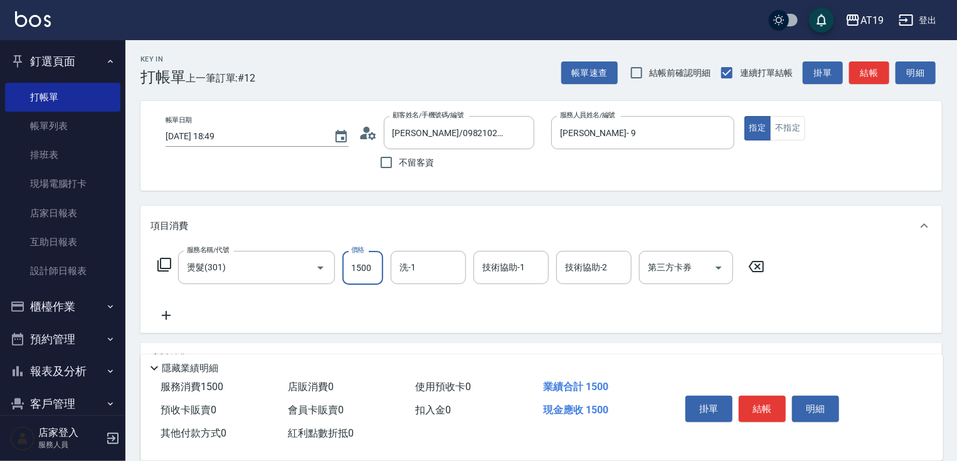
type input "1"
type input "0"
type input "188"
type input "180"
type input "1880"
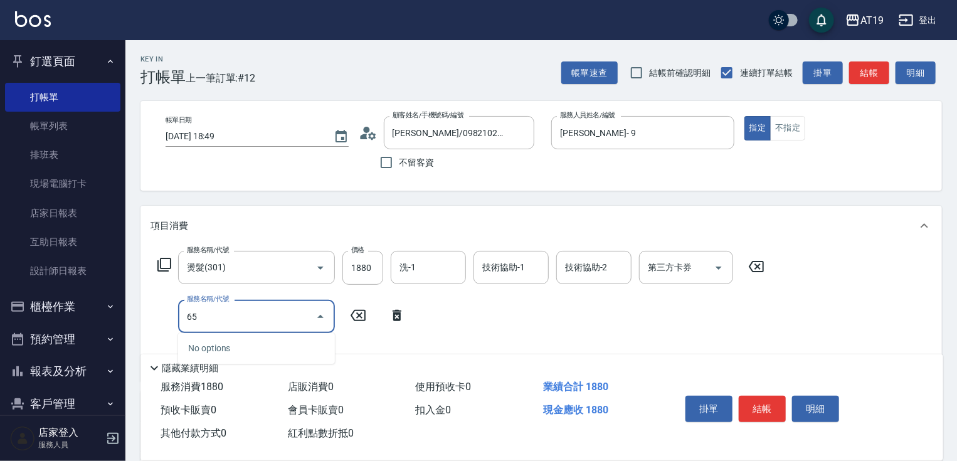
type input "657"
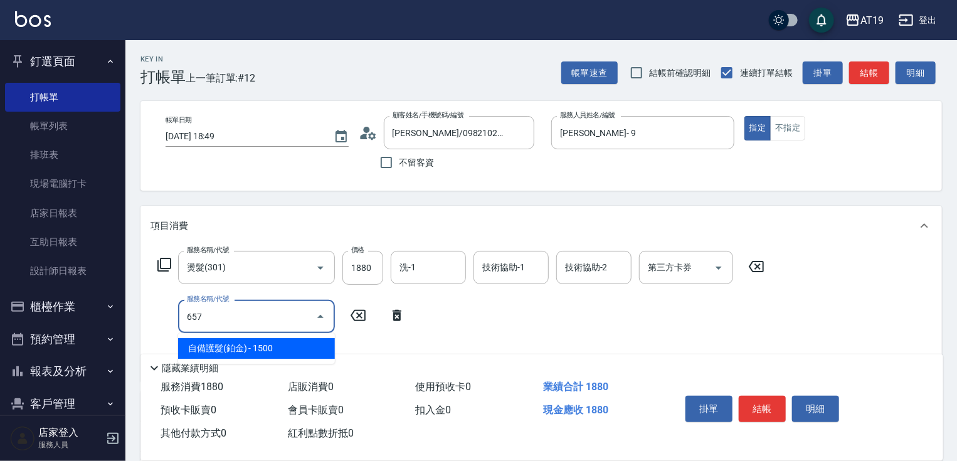
type input "330"
type input "自備護髮(鉑金)(657)"
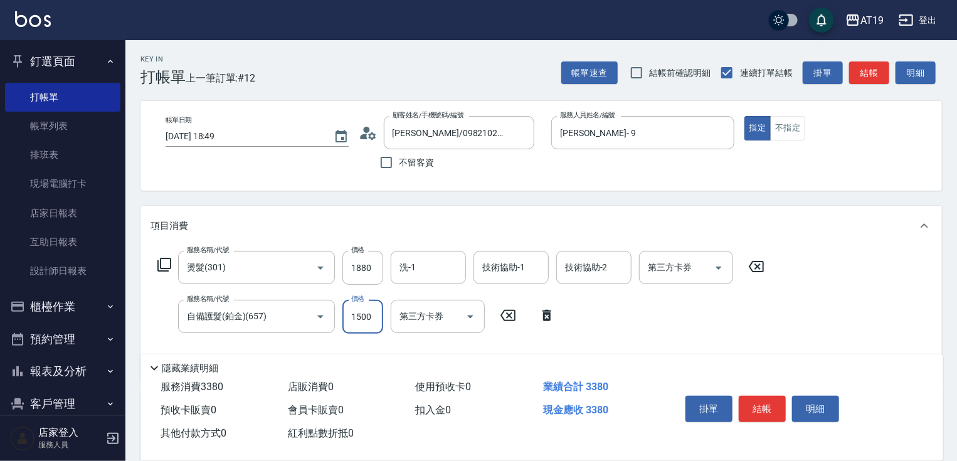
type input "1"
type input "180"
type input "150"
type input "200"
type input "1500"
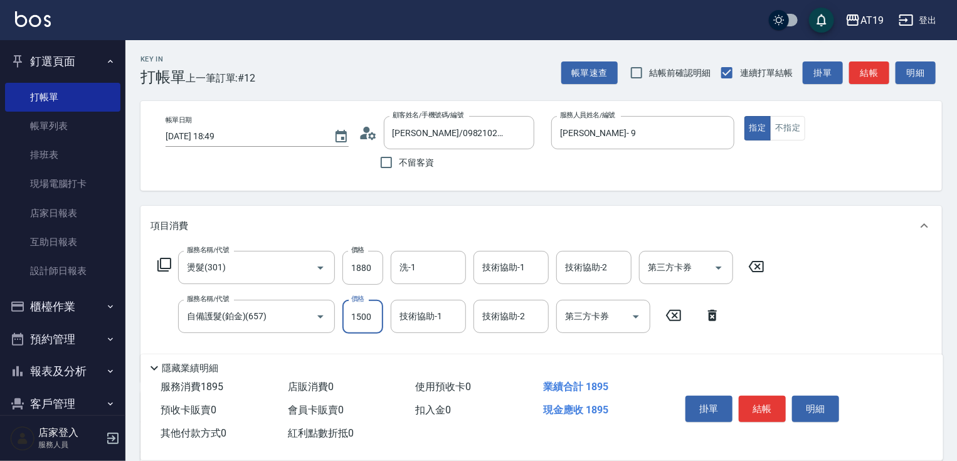
type input "330"
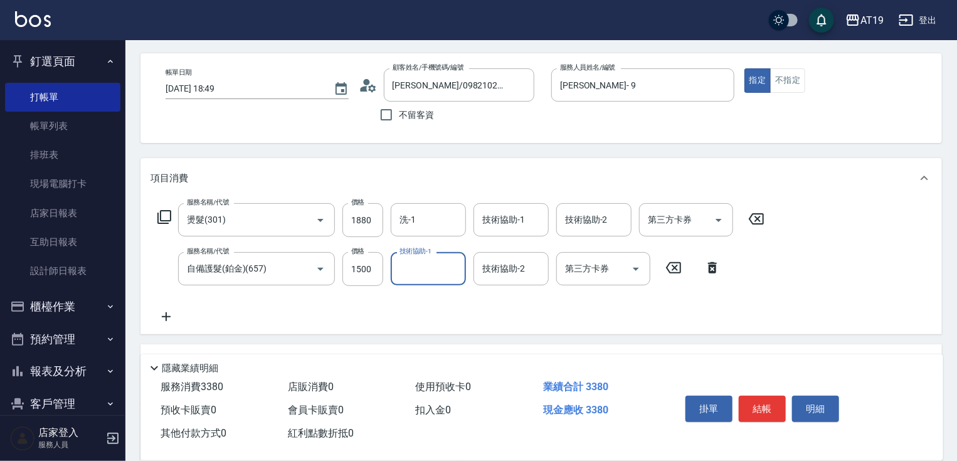
scroll to position [231, 0]
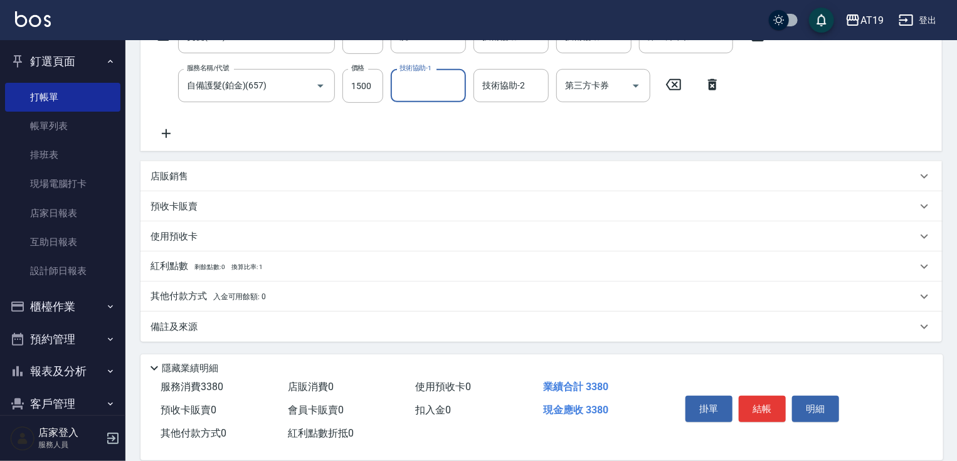
click at [196, 292] on p "其他付款方式 入金可用餘額: 0" at bounding box center [208, 297] width 115 height 14
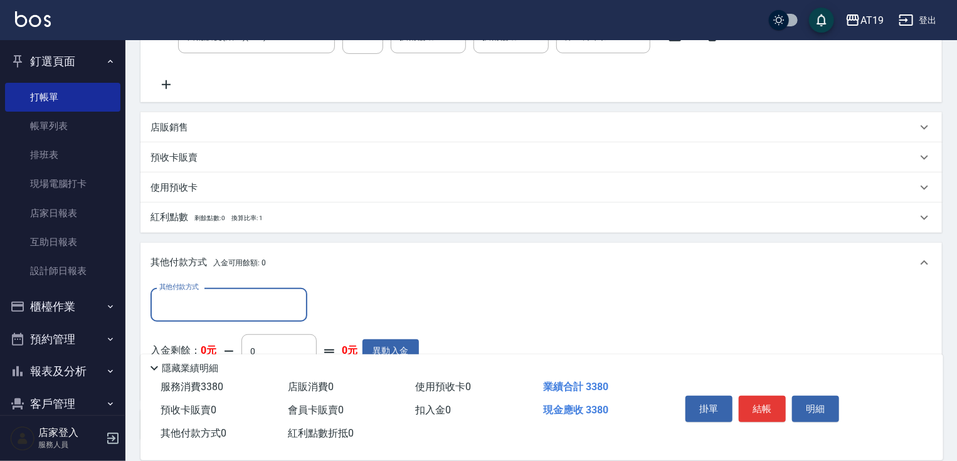
scroll to position [376, 0]
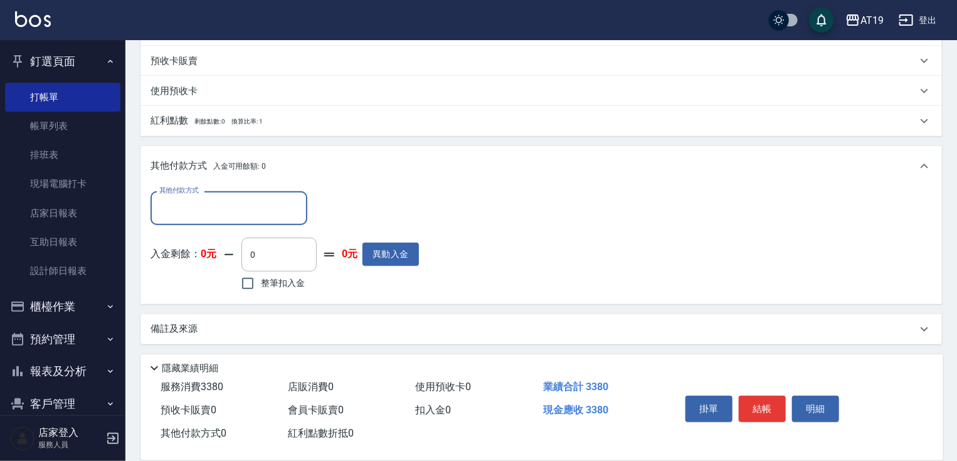
click at [190, 218] on div "其他付款方式" at bounding box center [229, 207] width 157 height 33
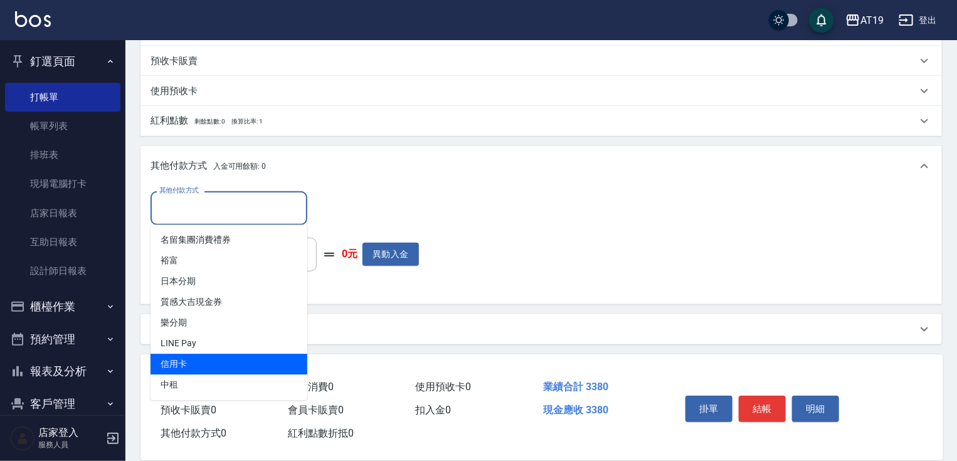
drag, startPoint x: 191, startPoint y: 358, endPoint x: 199, endPoint y: 349, distance: 12.0
click at [191, 358] on span "信用卡" at bounding box center [229, 364] width 157 height 21
type input "信用卡"
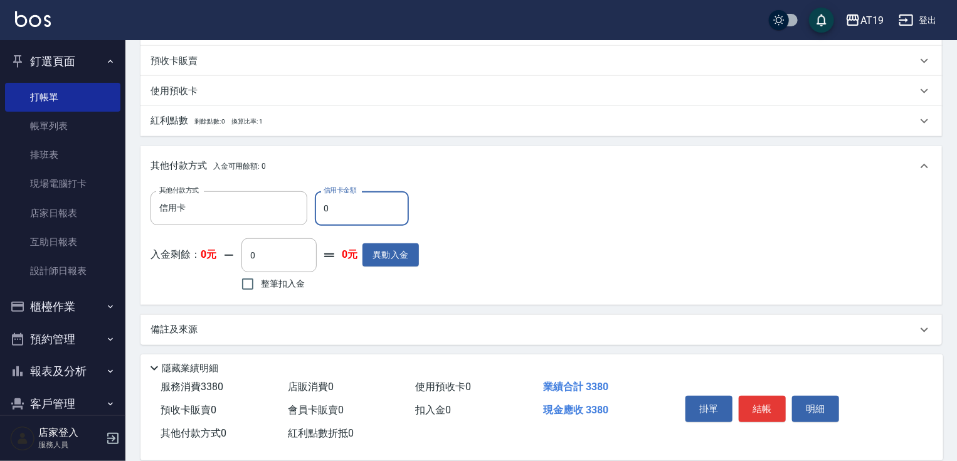
drag, startPoint x: 339, startPoint y: 206, endPoint x: 318, endPoint y: 206, distance: 21.3
click at [318, 206] on input "0" at bounding box center [362, 208] width 94 height 34
type input "338"
type input "0"
type input "3380"
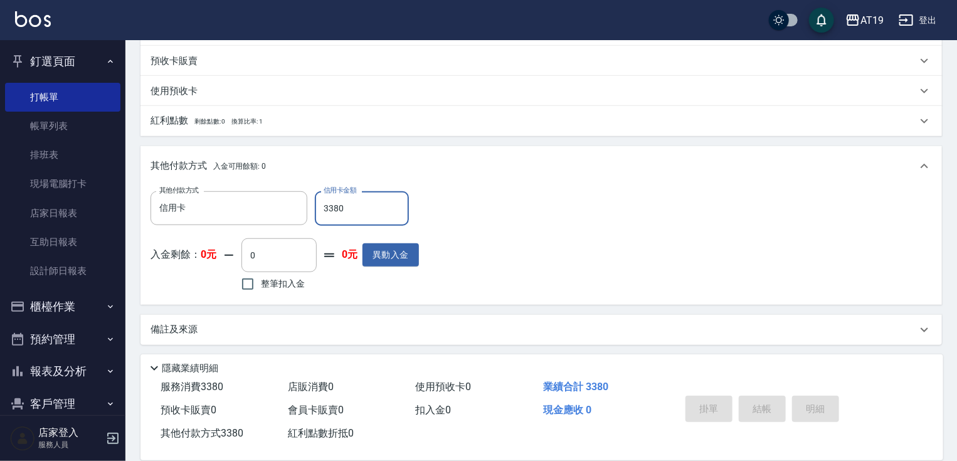
type input "2025/09/16 18:50"
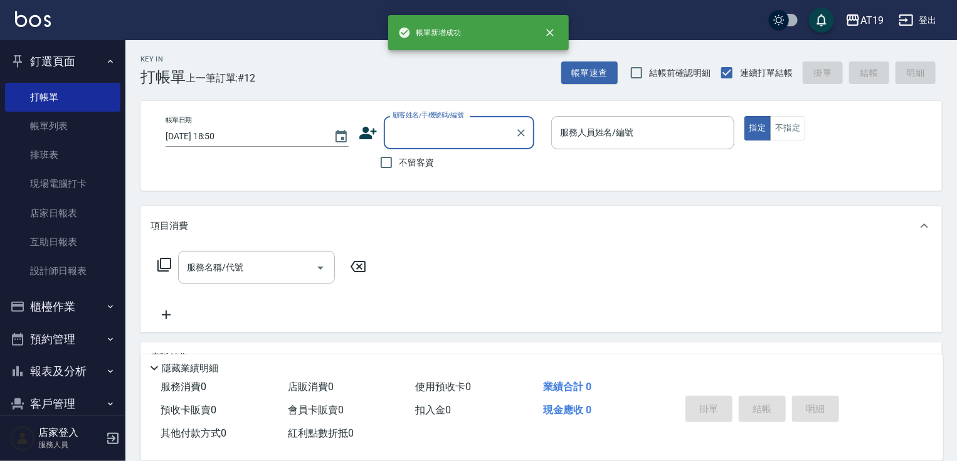
scroll to position [0, 0]
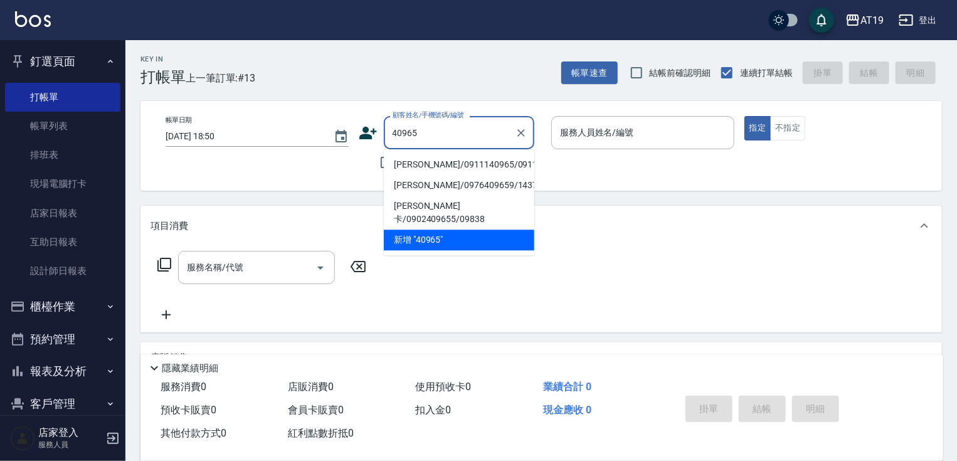
type input "廖永宏/0911140965/0911140965"
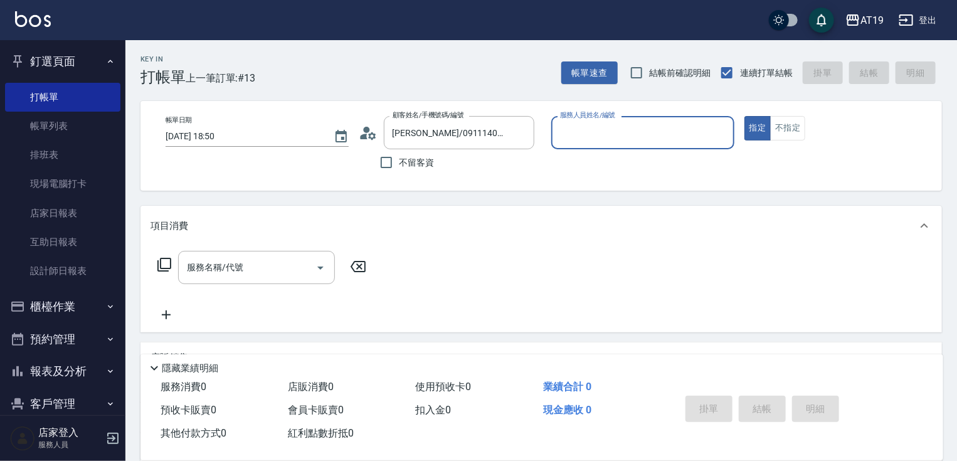
type input "Julie- 6"
click at [745, 116] on button "指定" at bounding box center [758, 128] width 27 height 24
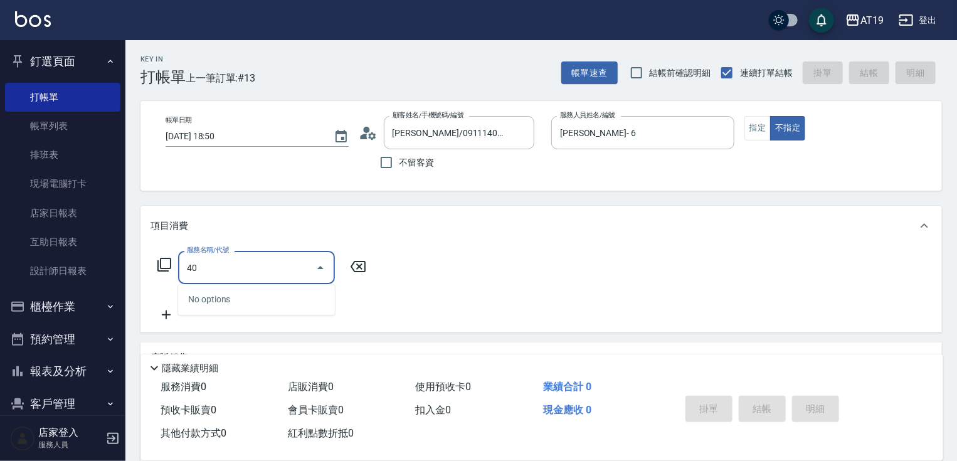
type input "401"
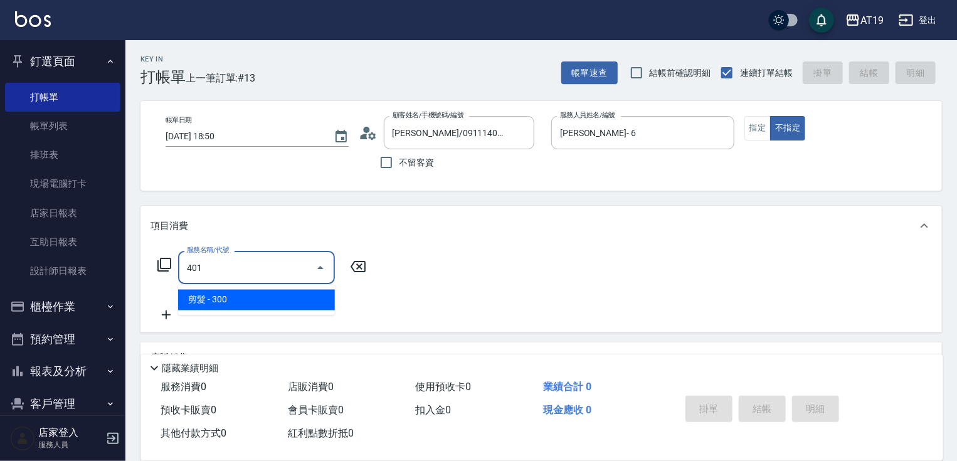
type input "30"
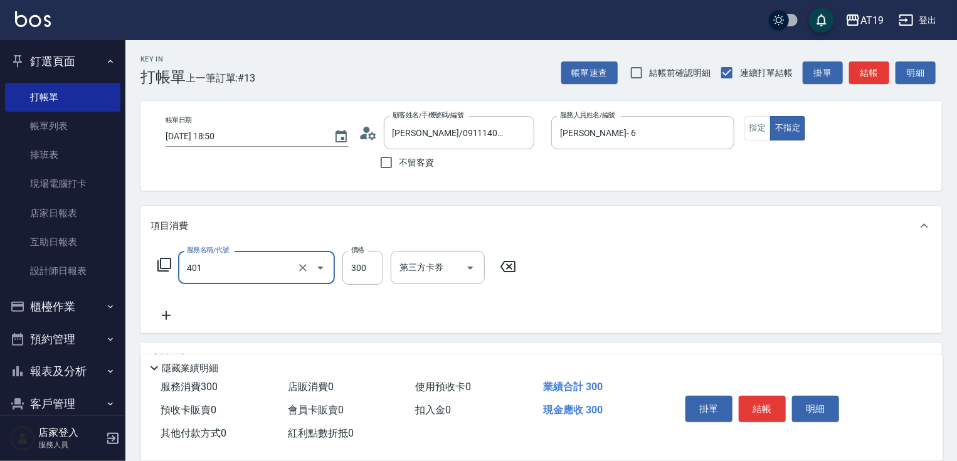
type input "剪髮(401)"
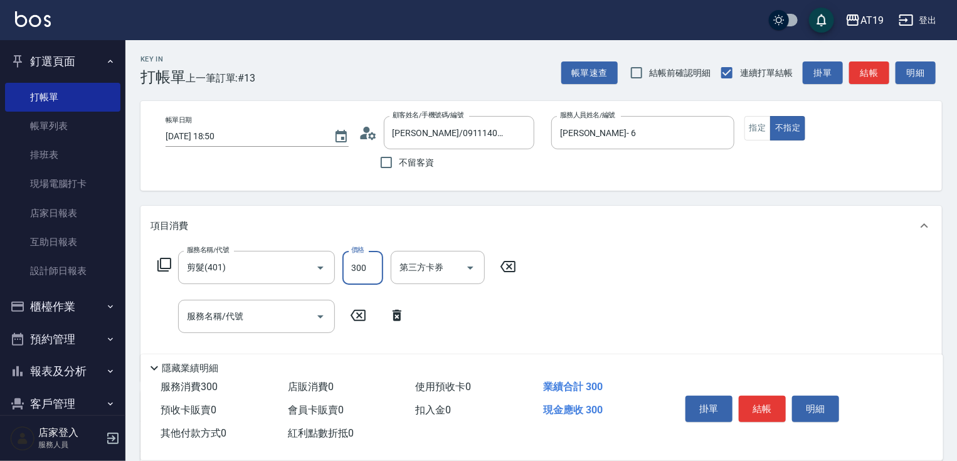
type input "0"
type input "400"
type input "40"
type input "400"
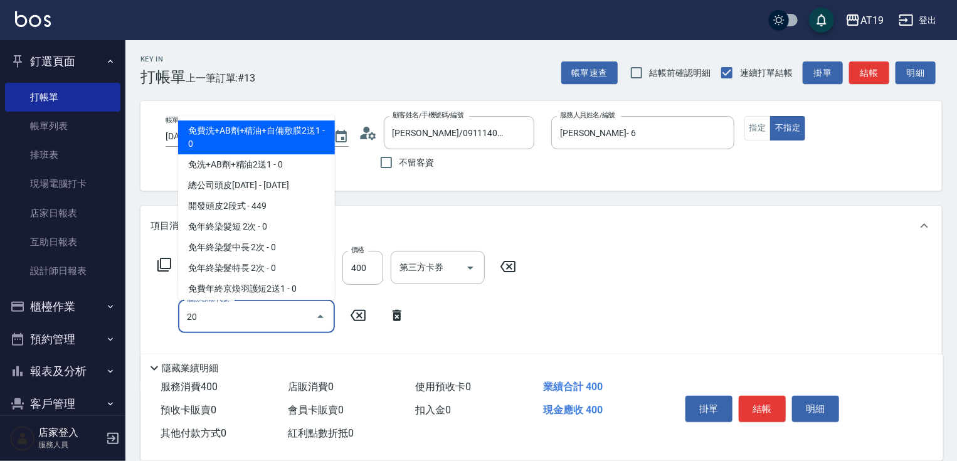
type input "201"
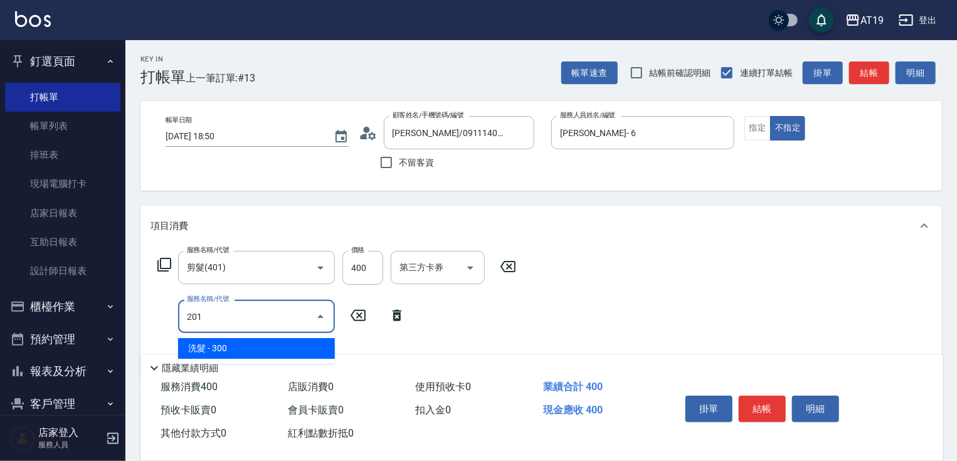
type input "70"
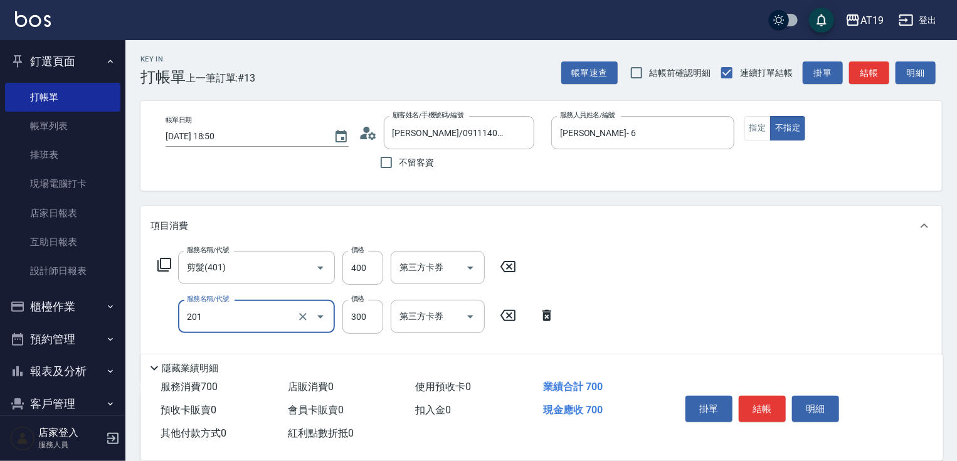
type input "洗髮(201)"
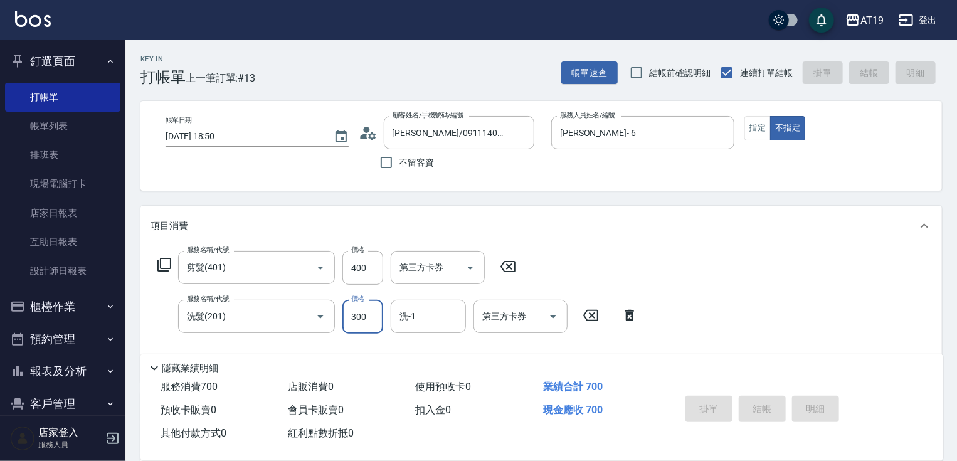
type input "0"
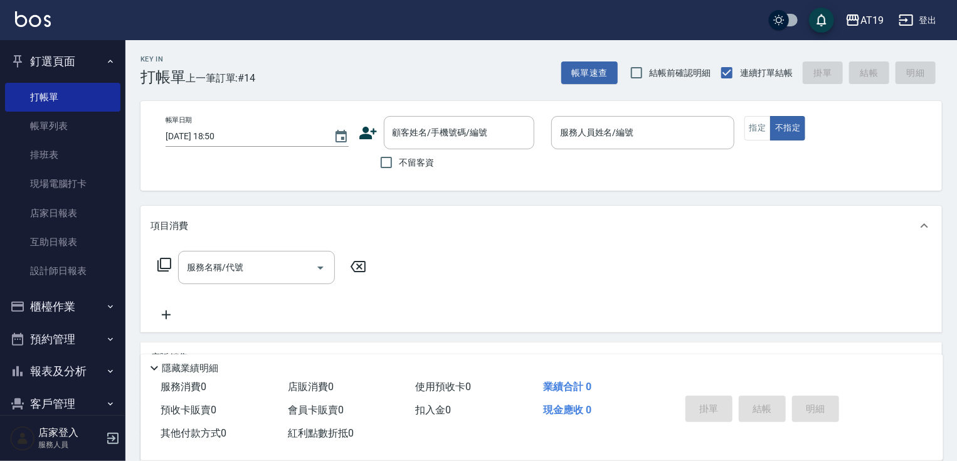
click at [449, 75] on div "Key In 打帳單 上一筆訂單:#14 帳單速查 結帳前確認明細 連續打單結帳 掛單 結帳 明細" at bounding box center [533, 63] width 817 height 46
click at [459, 143] on input "顧客姓名/手機號碼/編號" at bounding box center [450, 133] width 120 height 22
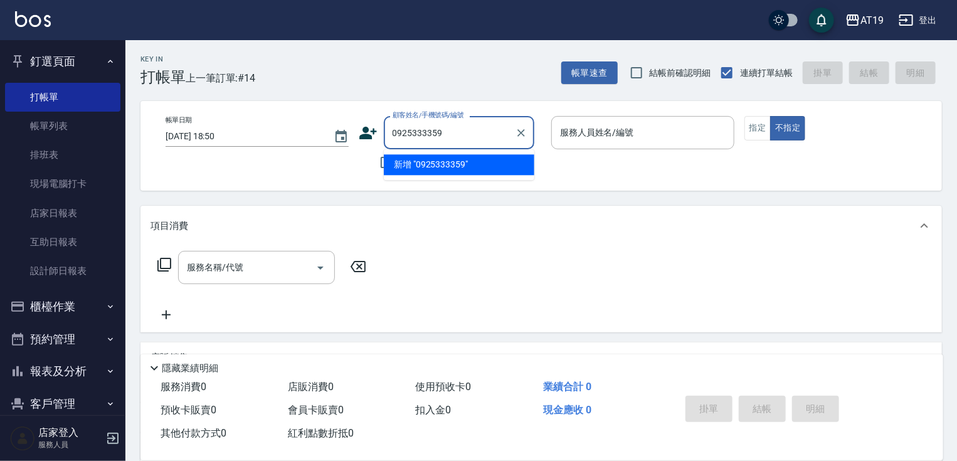
type input "0925333359"
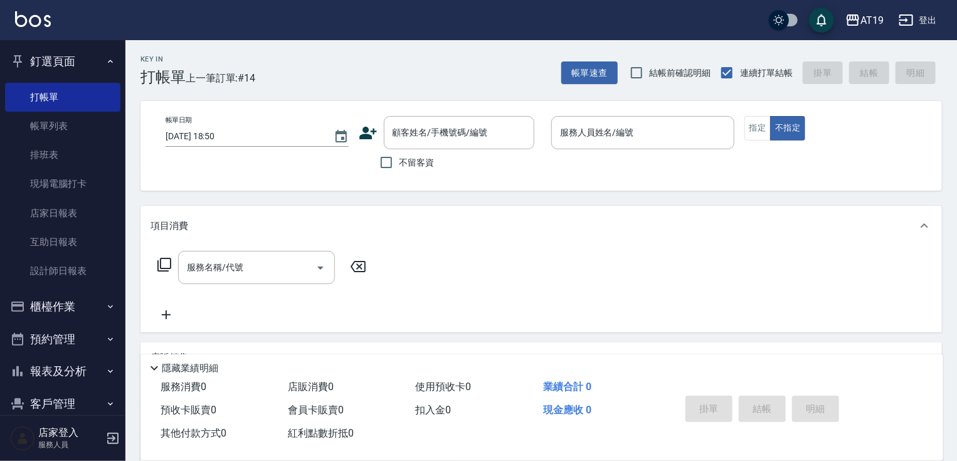
click at [366, 132] on icon at bounding box center [368, 133] width 18 height 13
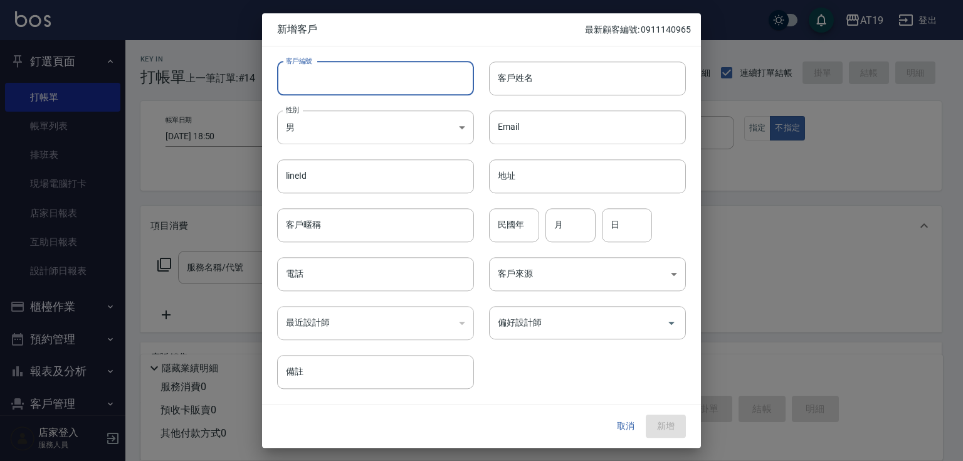
click at [381, 81] on input "客戶編號" at bounding box center [375, 78] width 197 height 34
paste input "0925333359"
type input "0925333359"
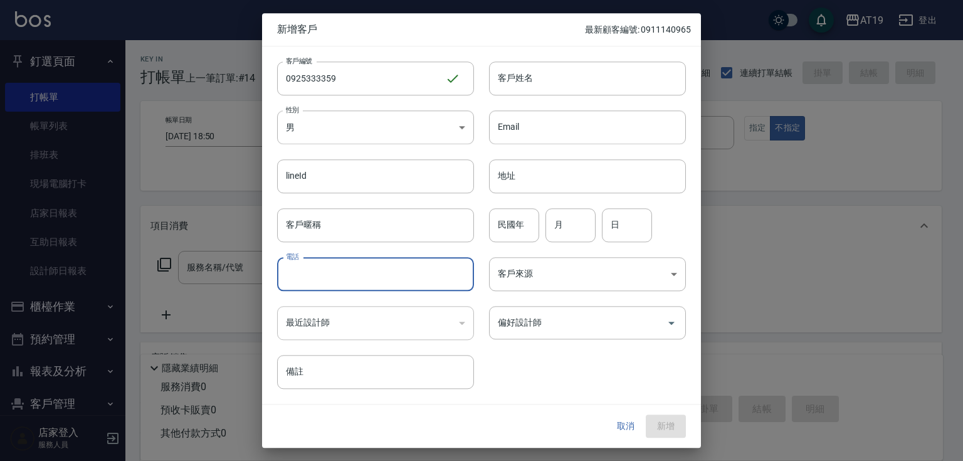
click at [345, 265] on input "電話" at bounding box center [375, 274] width 197 height 34
paste input "0925333359"
type input "0925333359"
click at [347, 120] on body "AT19 登出 釘選頁面 打帳單 帳單列表 排班表 現場電腦打卡 店家日報表 互助日報表 設計師日報表 櫃檯作業 打帳單 帳單列表 現金收支登錄 高階收支登錄…" at bounding box center [481, 321] width 963 height 642
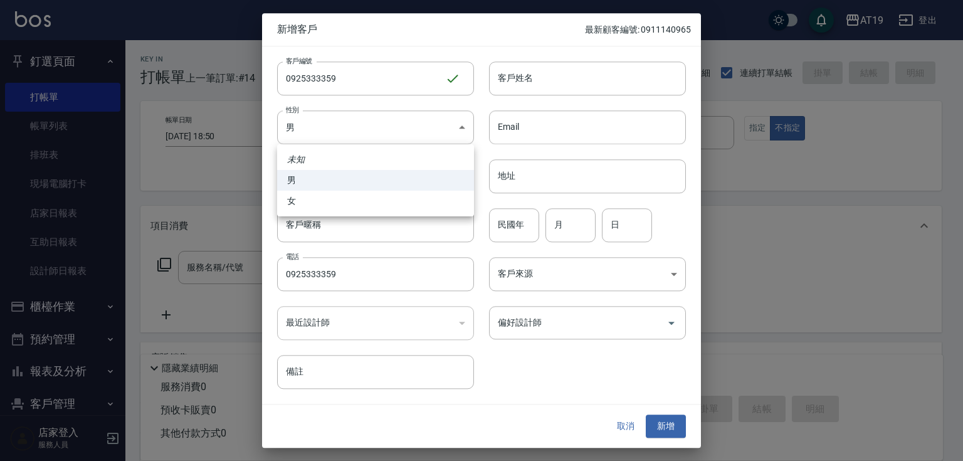
drag, startPoint x: 345, startPoint y: 204, endPoint x: 406, endPoint y: 172, distance: 69.6
click at [349, 203] on li "女" at bounding box center [375, 201] width 197 height 21
type input "FEMALE"
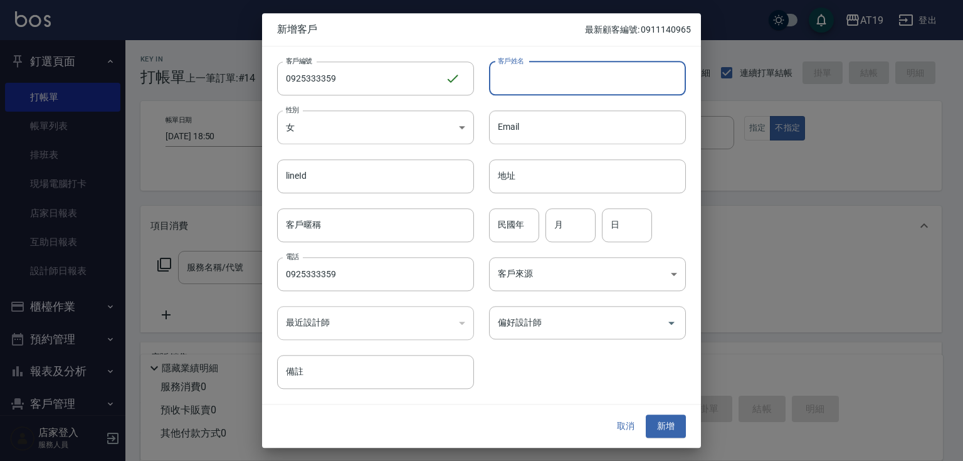
drag, startPoint x: 504, startPoint y: 84, endPoint x: 505, endPoint y: 44, distance: 40.2
click at [504, 82] on input "客戶姓名" at bounding box center [587, 78] width 197 height 34
type input "林金梅"
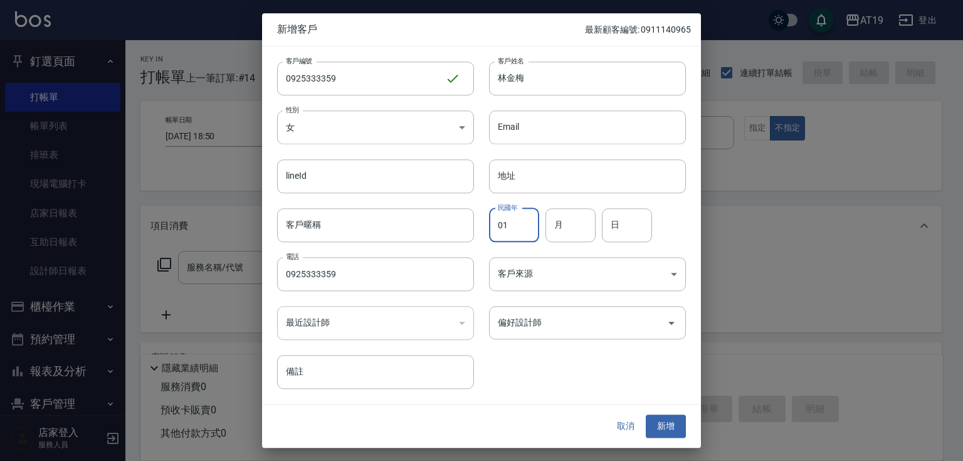
type input "01"
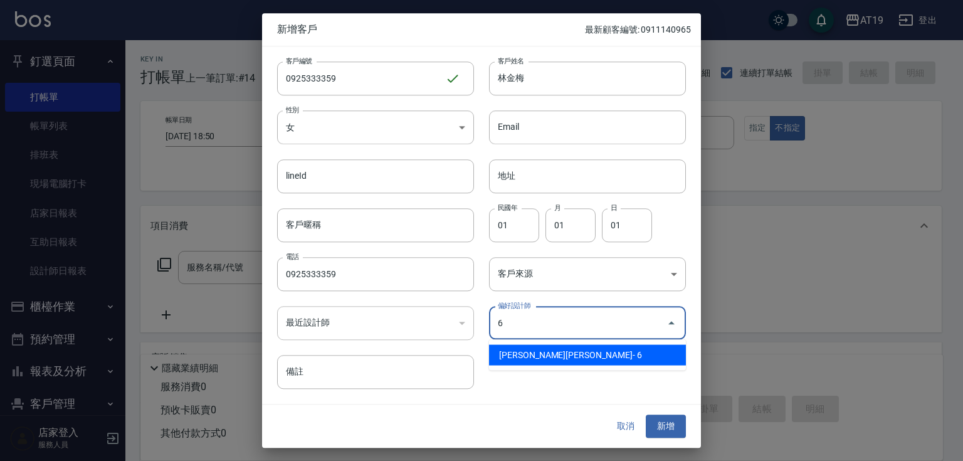
type input "[PERSON_NAME]"
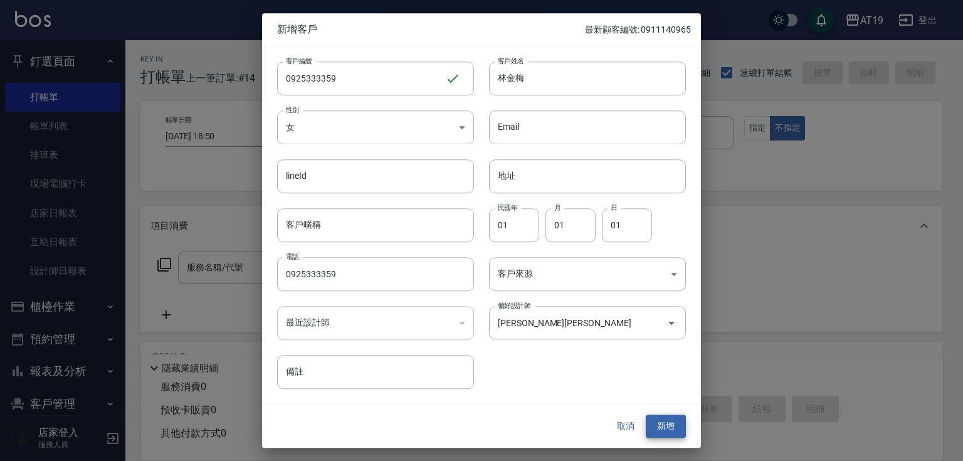
click at [646, 415] on button "新增" at bounding box center [666, 426] width 40 height 23
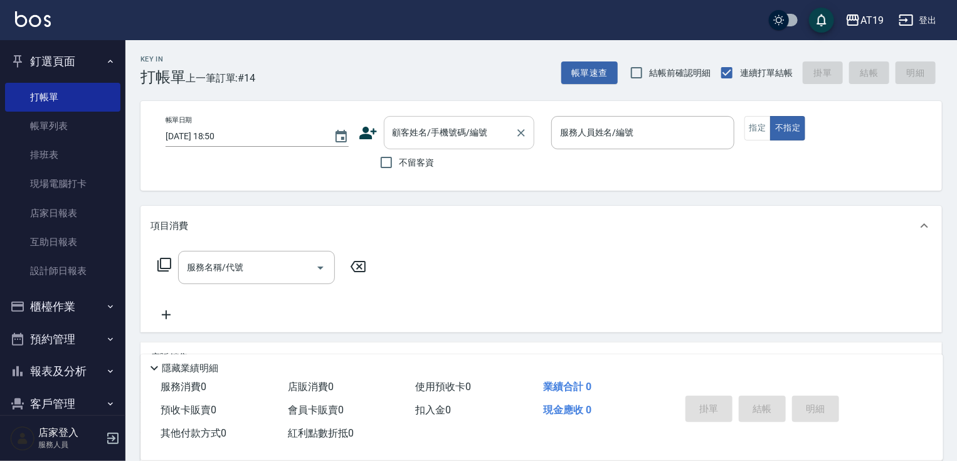
click at [457, 141] on input "顧客姓名/手機號碼/編號" at bounding box center [450, 133] width 120 height 22
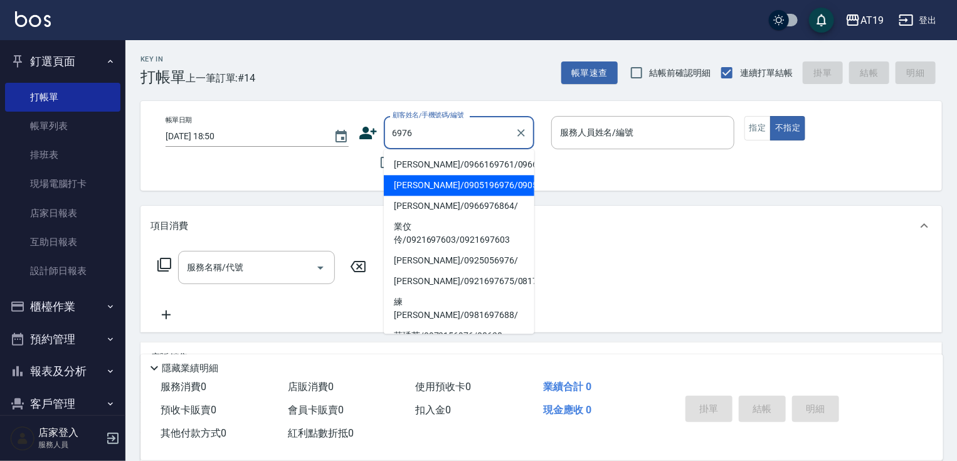
type input "謝欣如/0905196976/0905196976"
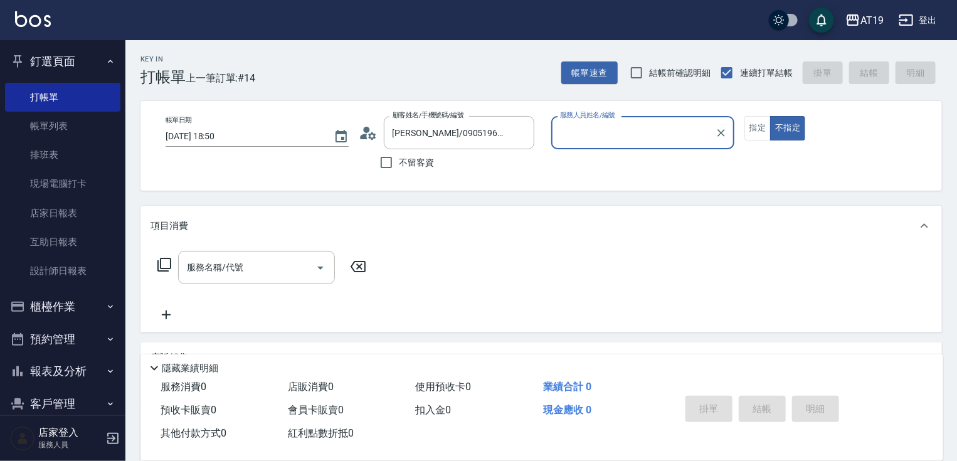
type input "Mika- 8"
click at [770, 116] on button "不指定" at bounding box center [787, 128] width 35 height 24
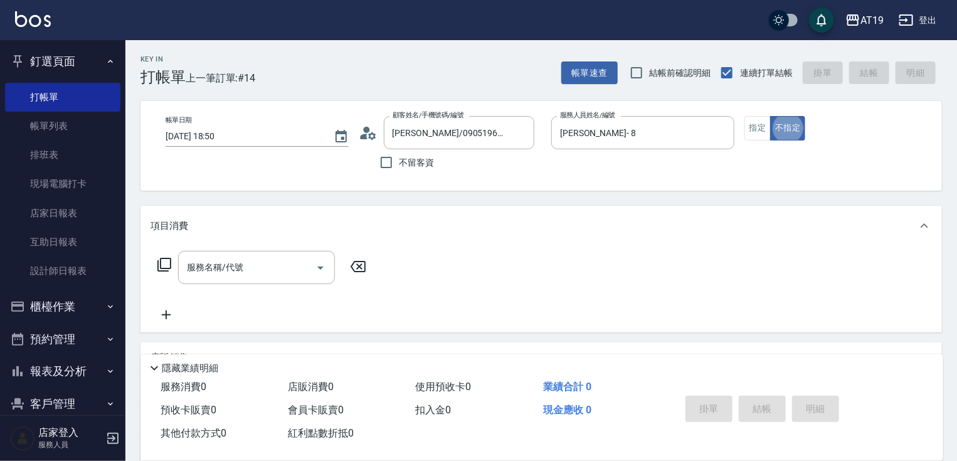
type button "false"
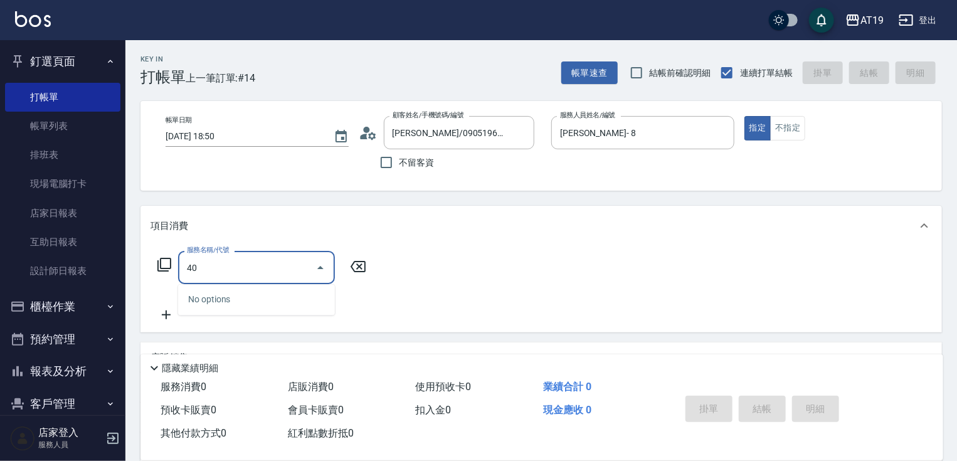
type input "401"
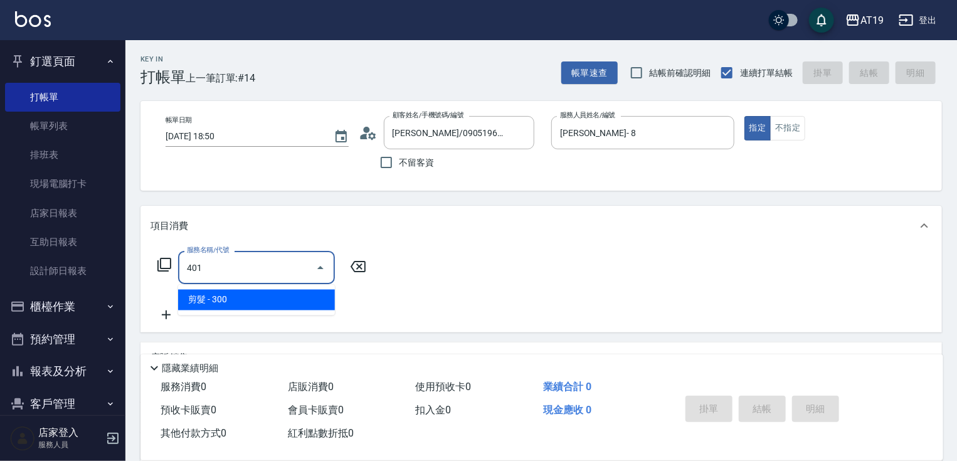
type input "30"
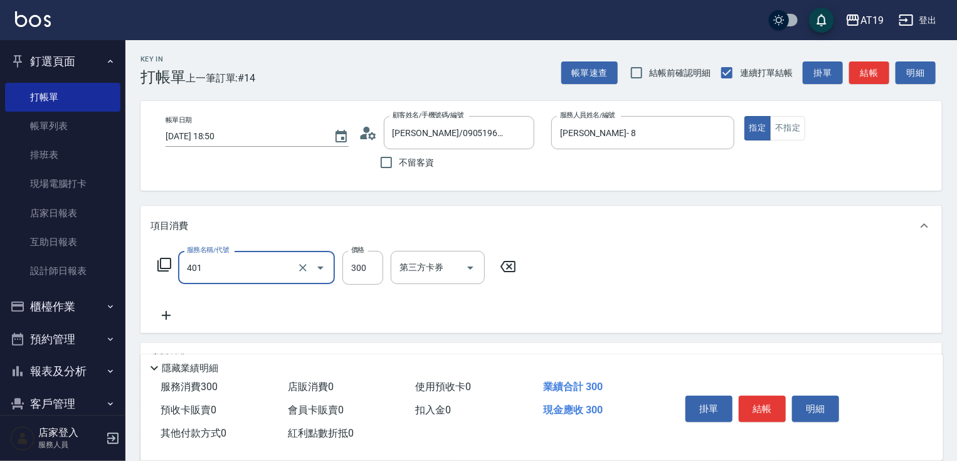
type input "剪髮(401)"
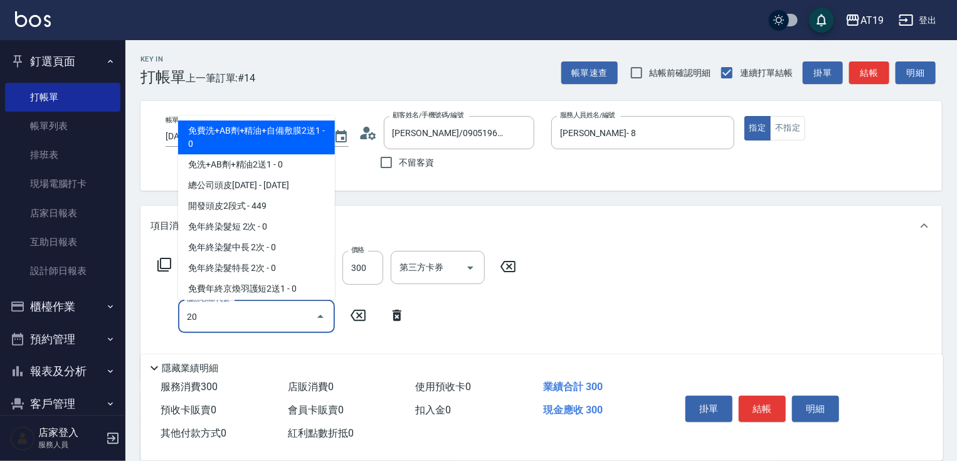
type input "201"
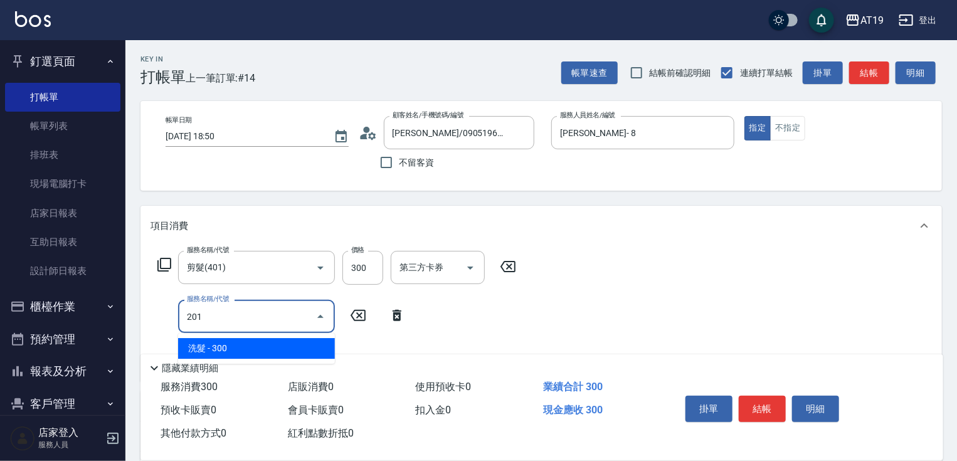
type input "60"
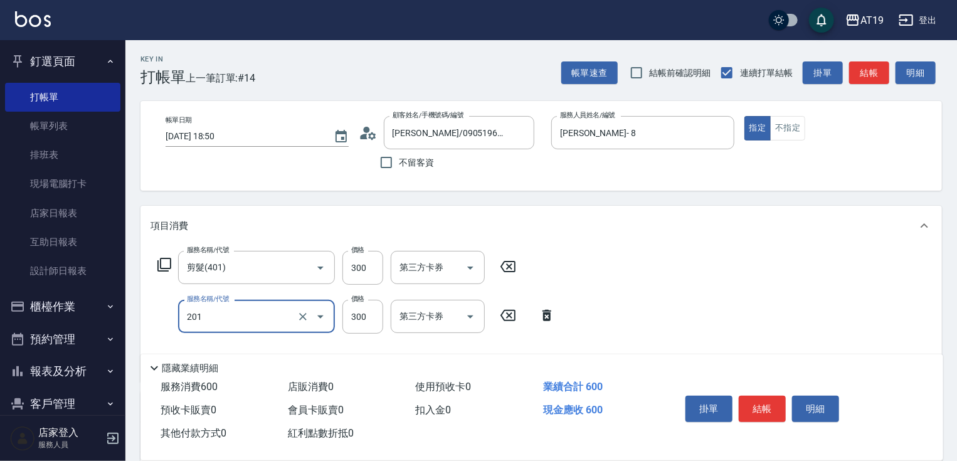
type input "洗髮(201)"
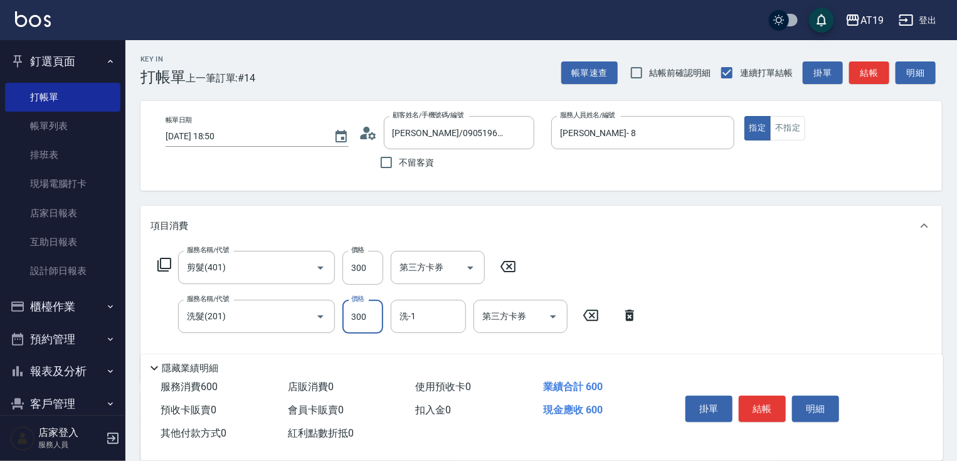
type input "30"
type input "60"
type input "300"
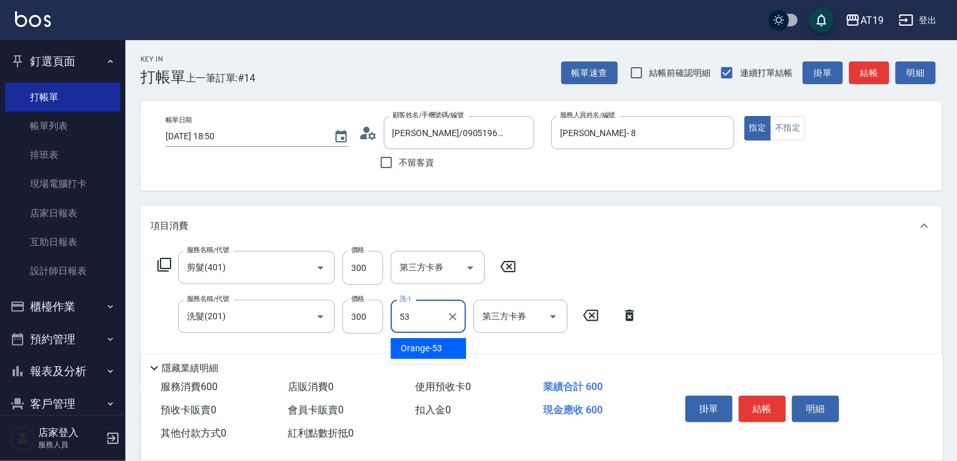
type input "Orange-53"
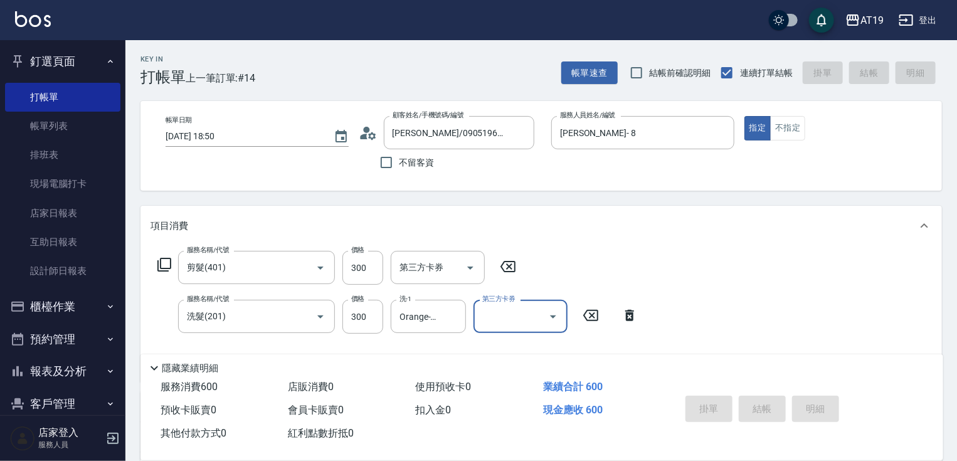
type input "2025/09/16 20:04"
type input "0"
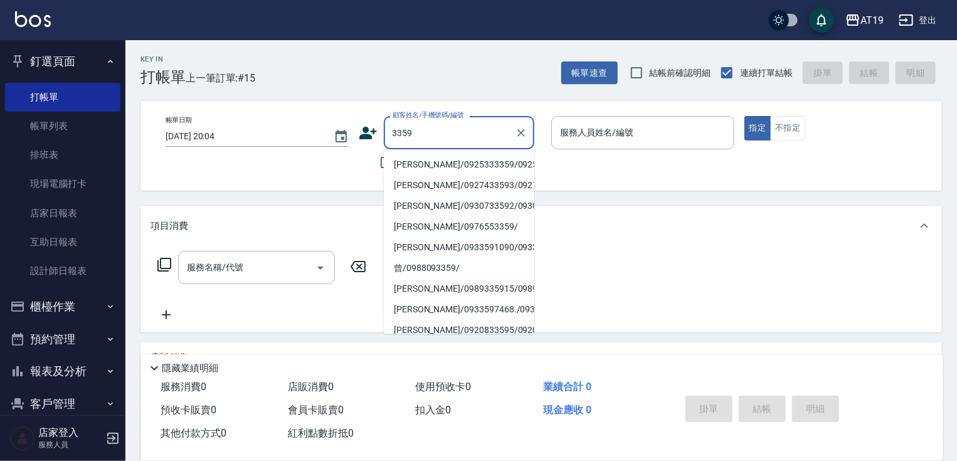
type input "林金梅/0925333359/0925333359"
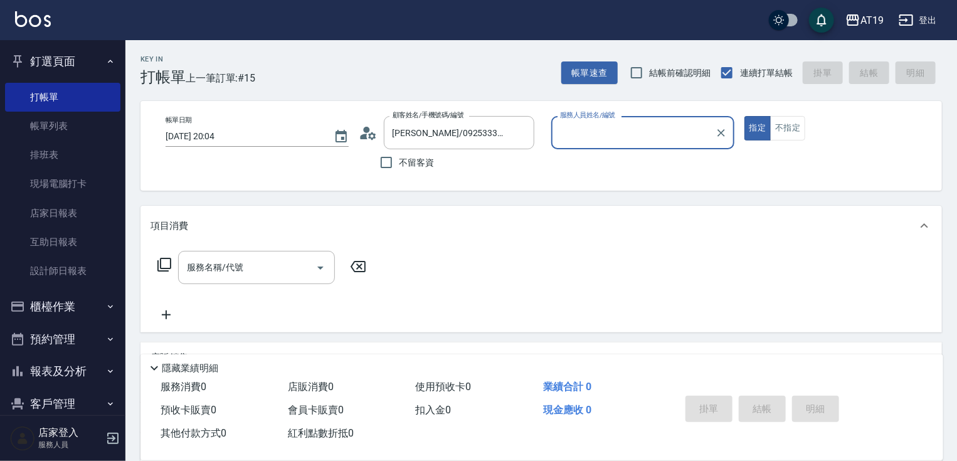
type input "Julie- 6"
click at [745, 116] on button "指定" at bounding box center [758, 128] width 27 height 24
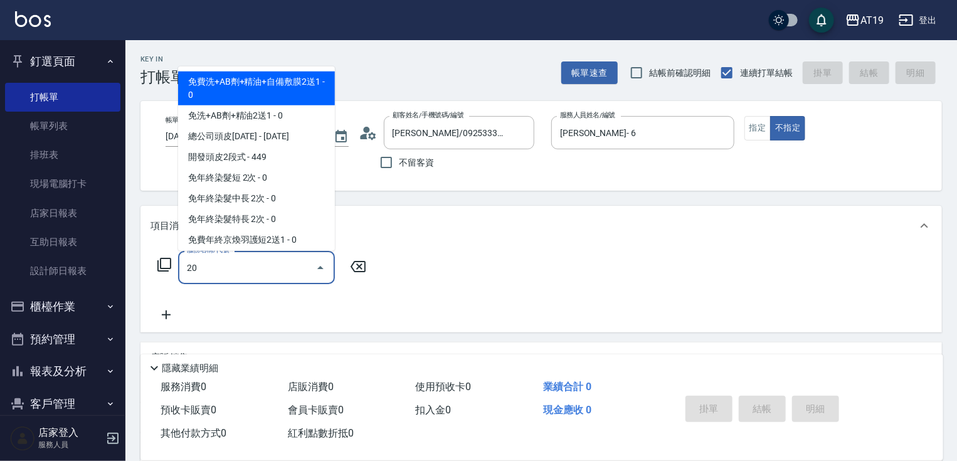
type input "201"
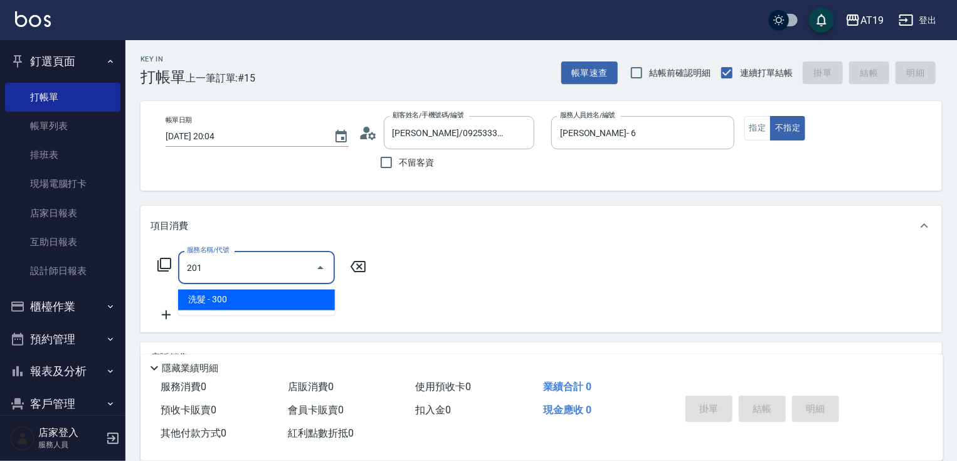
type input "30"
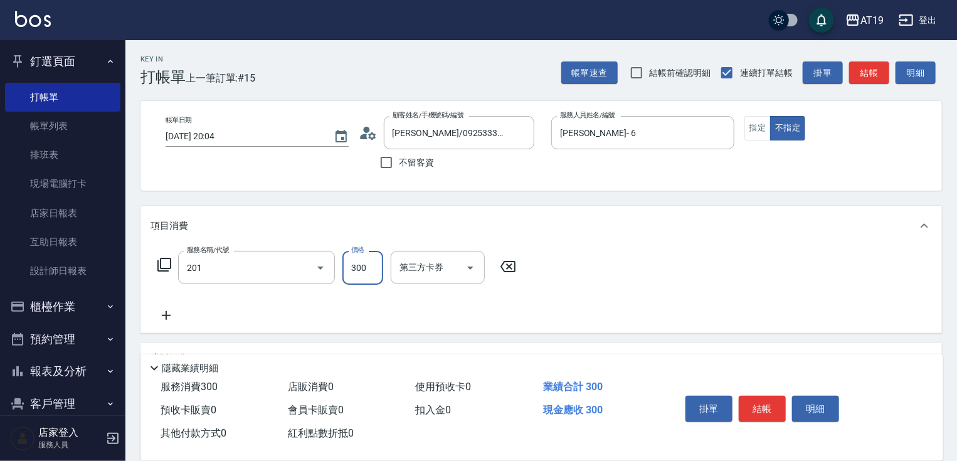
type input "洗髮(201)"
type input "0"
type input "400"
type input "40"
type input "400"
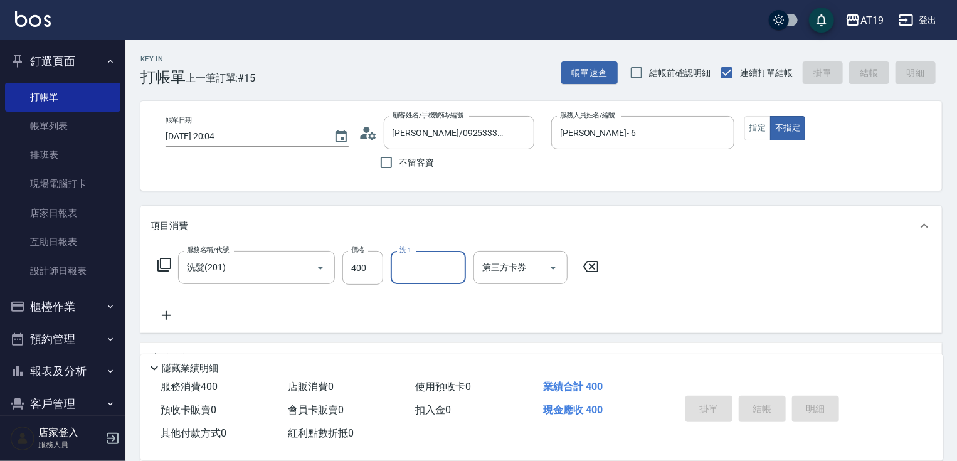
type input "0"
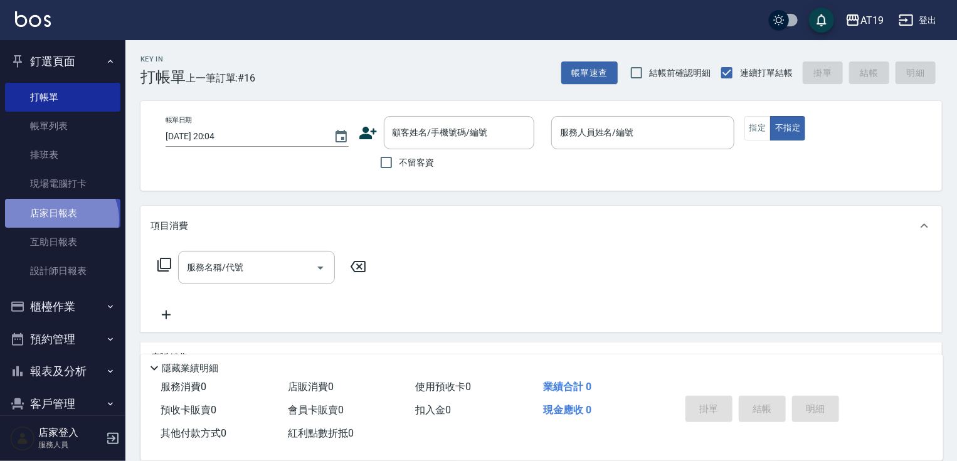
click at [59, 219] on link "店家日報表" at bounding box center [62, 213] width 115 height 29
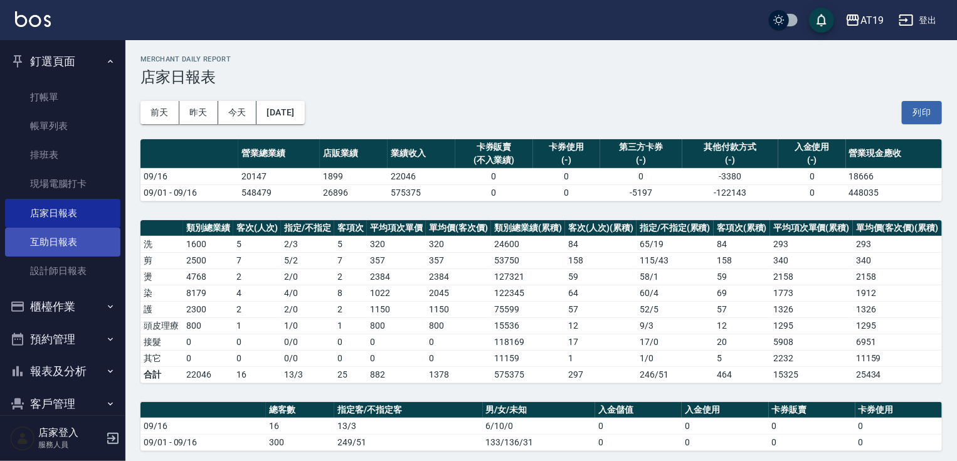
click at [53, 244] on link "互助日報表" at bounding box center [62, 242] width 115 height 29
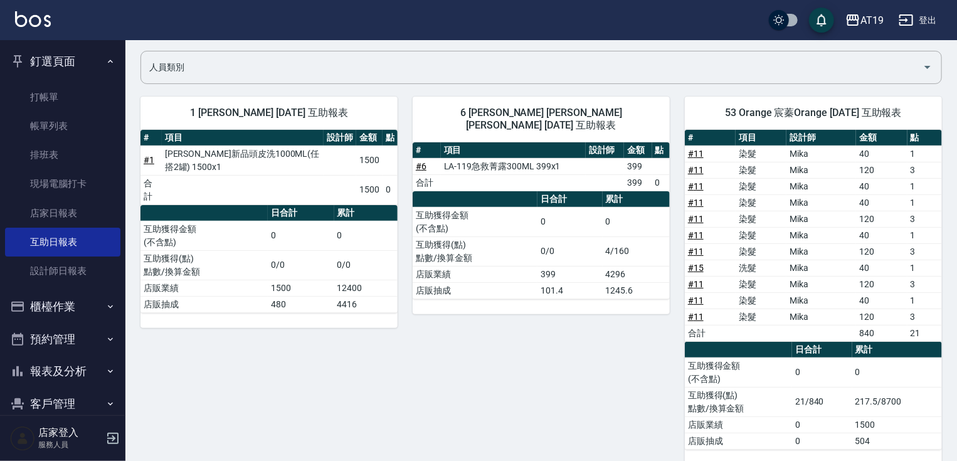
scroll to position [104, 0]
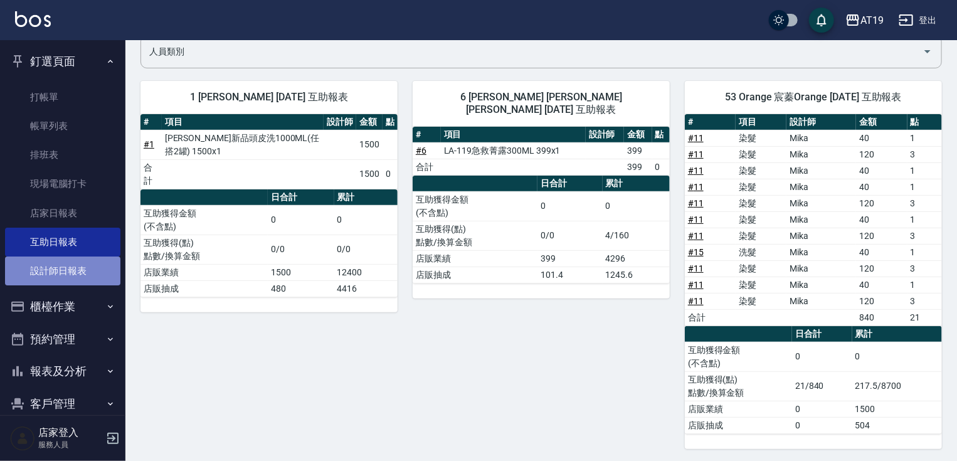
click at [69, 267] on link "設計師日報表" at bounding box center [62, 271] width 115 height 29
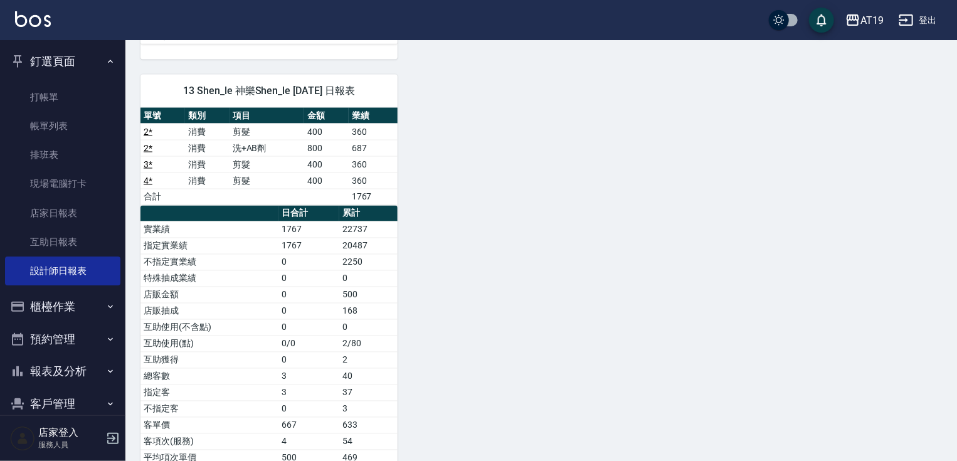
scroll to position [1016, 0]
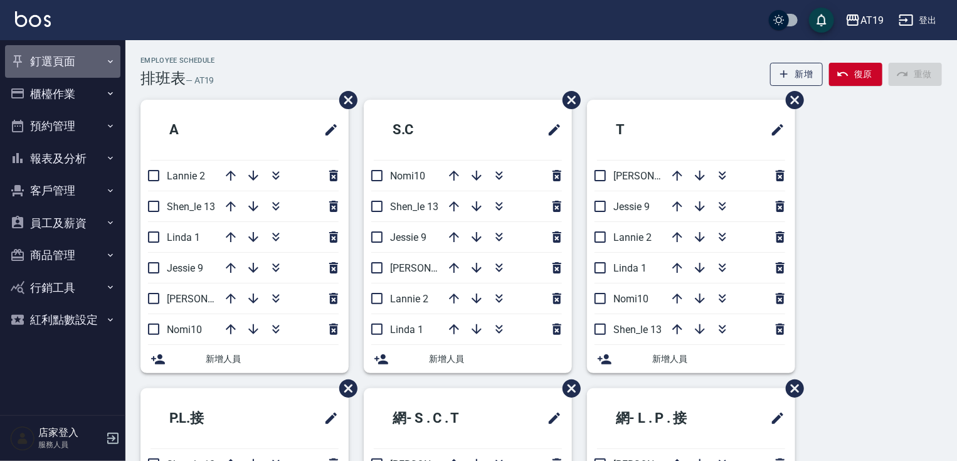
click at [52, 56] on button "釘選頁面" at bounding box center [62, 61] width 115 height 33
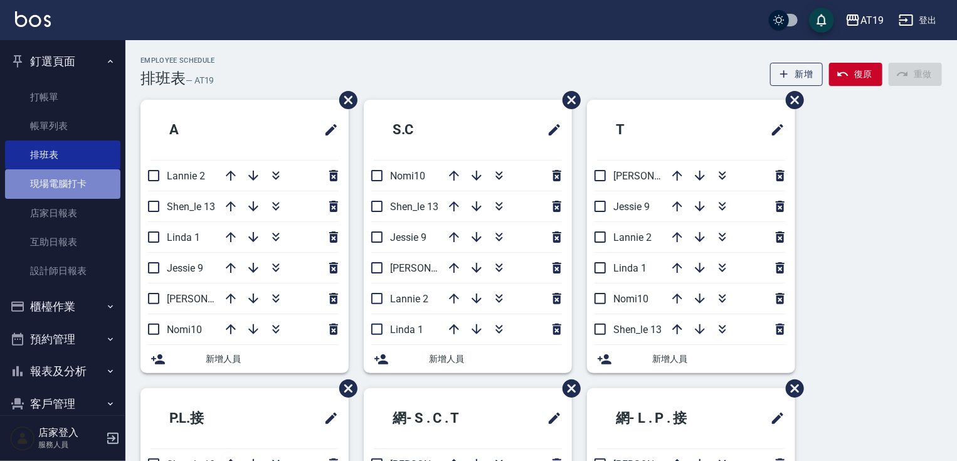
click at [72, 179] on link "現場電腦打卡" at bounding box center [62, 183] width 115 height 29
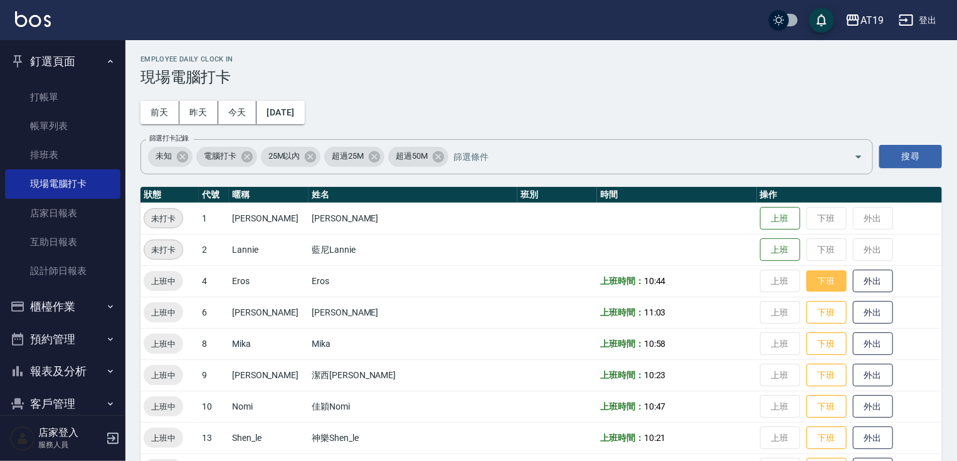
click at [807, 281] on button "下班" at bounding box center [827, 281] width 40 height 22
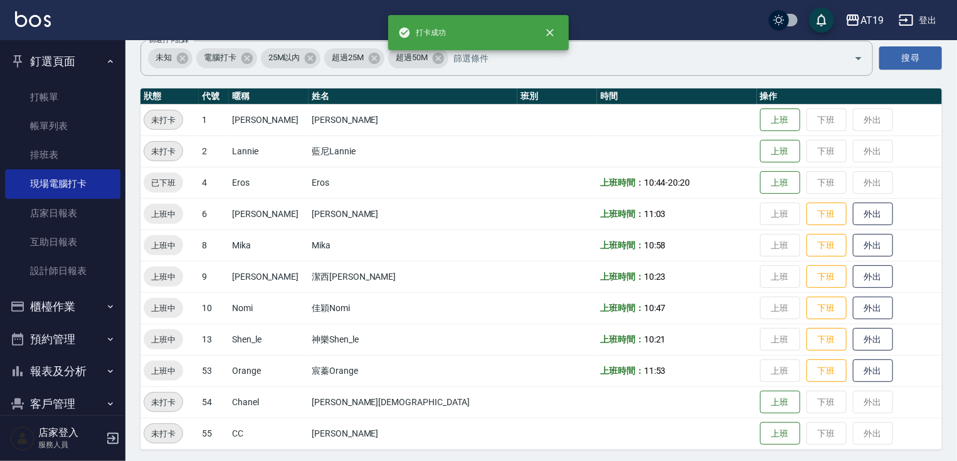
scroll to position [102, 0]
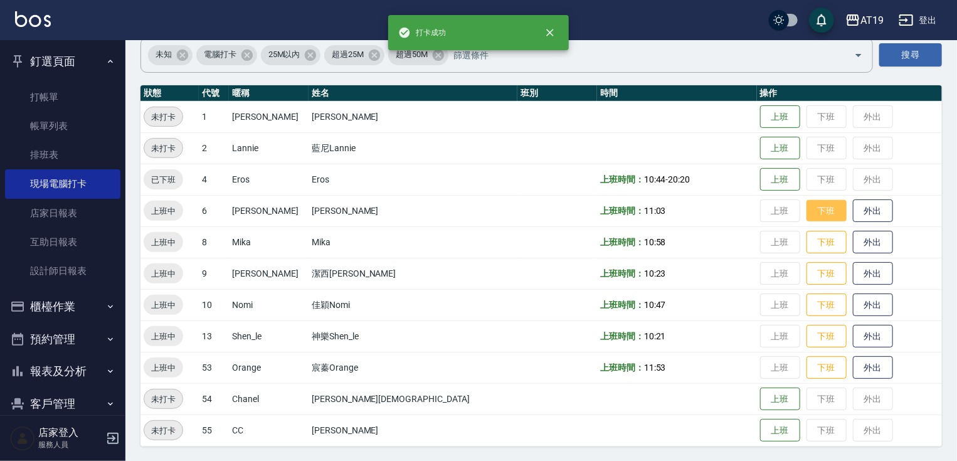
click at [807, 211] on button "下班" at bounding box center [827, 211] width 40 height 22
click at [807, 246] on button "下班" at bounding box center [827, 242] width 40 height 22
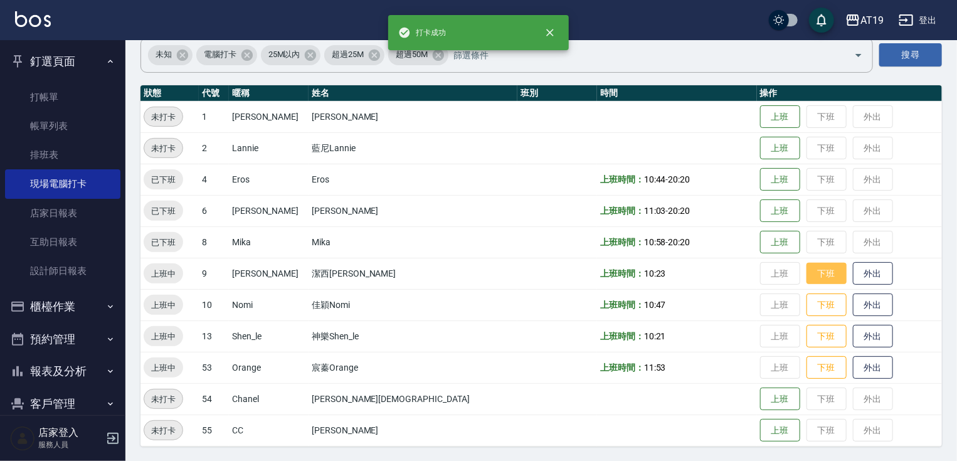
click at [807, 273] on button "下班" at bounding box center [827, 274] width 40 height 22
click at [807, 307] on button "下班" at bounding box center [827, 305] width 40 height 22
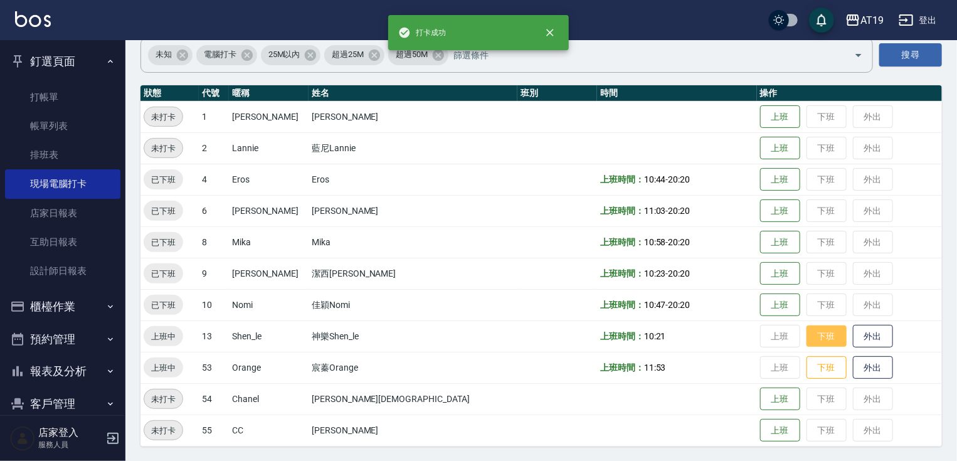
click at [807, 339] on button "下班" at bounding box center [827, 337] width 40 height 22
click at [807, 368] on button "下班" at bounding box center [827, 368] width 40 height 22
